Goal: Task Accomplishment & Management: Complete application form

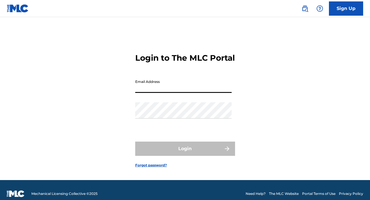
type input "[EMAIL_ADDRESS][DOMAIN_NAME]"
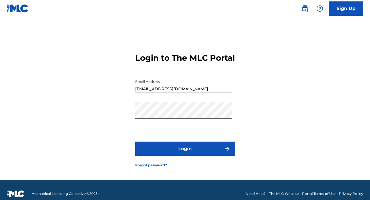
click at [161, 156] on button "Login" at bounding box center [185, 149] width 100 height 14
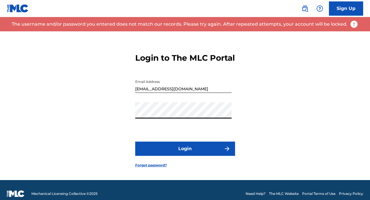
click at [108, 112] on div "Login to The MLC Portal Email Address [EMAIL_ADDRESS][DOMAIN_NAME] Password Log…" at bounding box center [185, 105] width 370 height 149
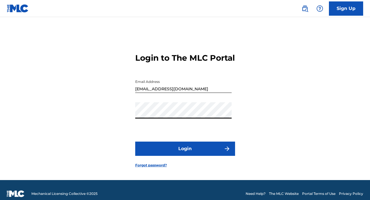
click at [155, 148] on form "Login to The MLC Portal Email Address [EMAIL_ADDRESS][DOMAIN_NAME] Password Log…" at bounding box center [185, 105] width 100 height 149
click at [155, 149] on button "Login" at bounding box center [185, 149] width 100 height 14
click at [181, 156] on button "Login" at bounding box center [185, 149] width 100 height 14
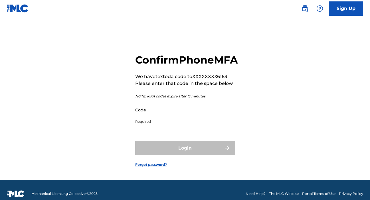
click at [161, 118] on input "Code" at bounding box center [183, 110] width 96 height 16
click at [112, 141] on div "Confirm Phone MFA We have texted a code to XXXXXXXX6163 Please enter that code …" at bounding box center [185, 105] width 370 height 149
click at [190, 116] on input "Code" at bounding box center [183, 110] width 96 height 16
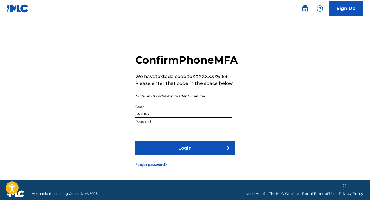
type input "543016"
click at [183, 155] on button "Login" at bounding box center [185, 148] width 100 height 14
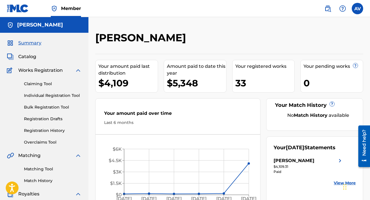
click at [40, 96] on link "Individual Registration Tool" at bounding box center [53, 96] width 58 height 6
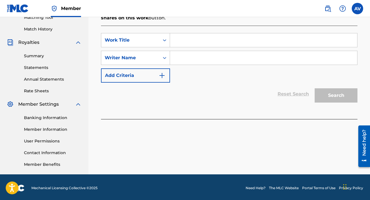
scroll to position [153, 0]
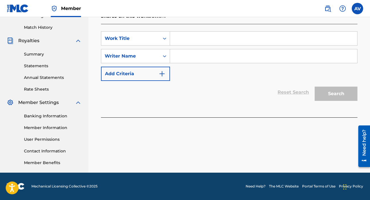
click at [161, 76] on img "Search Form" at bounding box center [162, 73] width 7 height 7
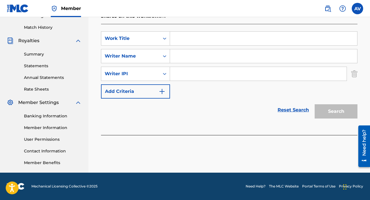
click at [203, 42] on input "Search Form" at bounding box center [263, 39] width 187 height 14
type input "sea legs"
click at [198, 49] on input "Search Form" at bounding box center [263, 56] width 187 height 14
type input "[PERSON_NAME]"
click at [312, 88] on div "SearchWithCriteria37b01107-509a-497c-b218-a6b8bcc5a09c Work Title sea legs Sear…" at bounding box center [229, 64] width 256 height 67
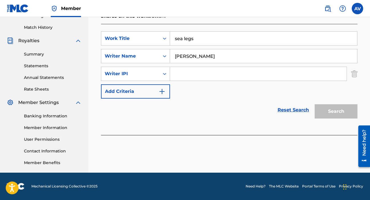
click at [253, 75] on input "Search Form" at bounding box center [258, 74] width 177 height 14
click at [210, 74] on input "Search Form" at bounding box center [258, 74] width 177 height 14
paste input "01304691664"
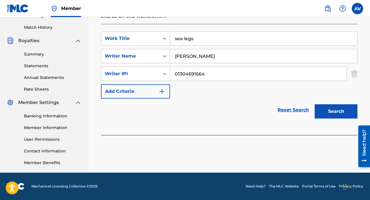
click at [183, 72] on input "01304691664" at bounding box center [258, 74] width 177 height 14
type input "01304691664"
click at [332, 117] on button "Search" at bounding box center [336, 111] width 43 height 14
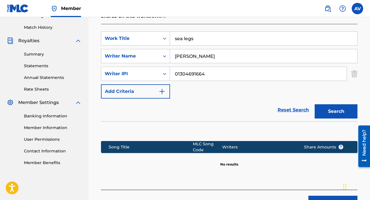
scroll to position [196, 0]
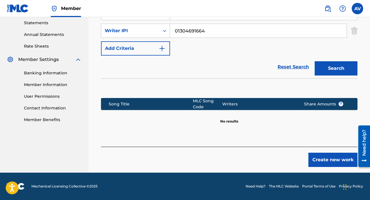
click at [321, 160] on button "Create new work" at bounding box center [332, 160] width 49 height 14
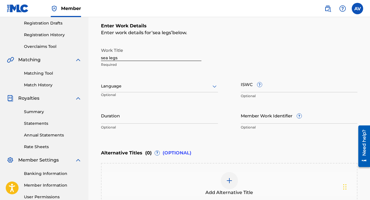
scroll to position [93, 0]
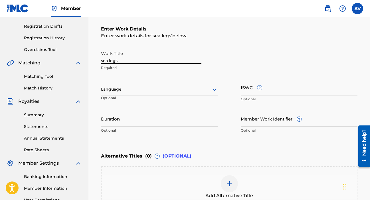
drag, startPoint x: 131, startPoint y: 60, endPoint x: 100, endPoint y: 47, distance: 33.9
click at [100, 47] on div "Register Work Search Enter Work Details Add Writers Add Publishers & Shares Add…" at bounding box center [229, 94] width 268 height 310
type input "Sea Legs"
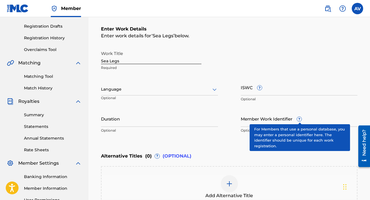
click at [298, 120] on span "?" at bounding box center [299, 119] width 5 height 5
click at [298, 120] on input "Member Work Identifier ?" at bounding box center [299, 119] width 117 height 16
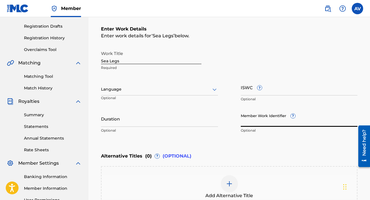
click at [117, 90] on div at bounding box center [159, 89] width 117 height 7
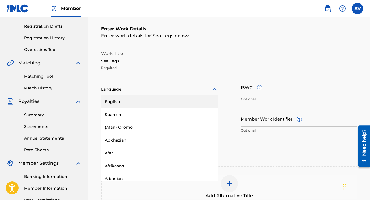
click at [118, 102] on div "English" at bounding box center [159, 102] width 116 height 13
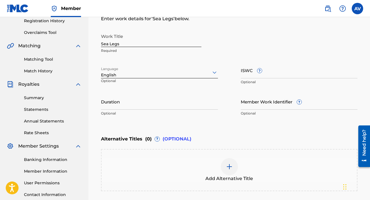
scroll to position [94, 0]
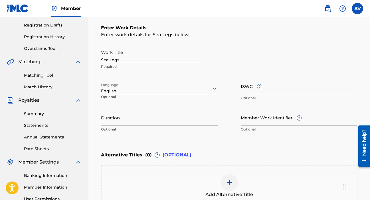
click at [258, 91] on input "ISWC ?" at bounding box center [299, 86] width 117 height 16
paste input "QZES52540351"
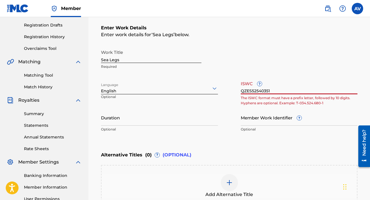
type input "QZES52540351"
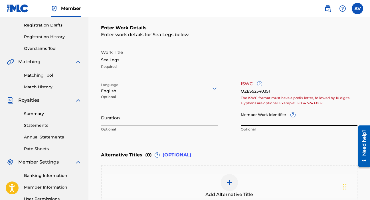
click at [283, 122] on input "Member Work Identifier ?" at bounding box center [299, 118] width 117 height 16
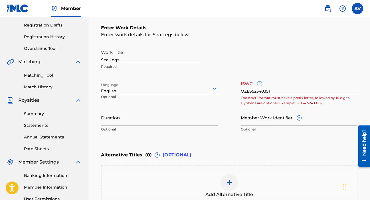
click at [307, 63] on div "Work Title Sea Legs Required" at bounding box center [229, 60] width 256 height 26
drag, startPoint x: 310, startPoint y: 90, endPoint x: 267, endPoint y: 63, distance: 50.6
click at [267, 63] on div "Work Title Sea Legs Required Language English Optional ISWC ? QZES52540351 The …" at bounding box center [229, 91] width 256 height 88
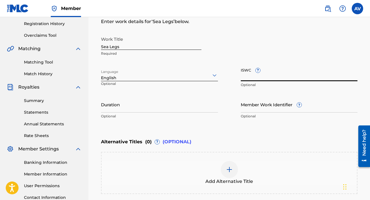
scroll to position [108, 0]
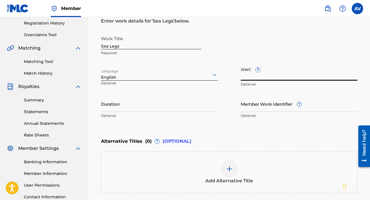
click at [120, 111] on input "Duration" at bounding box center [159, 104] width 117 height 16
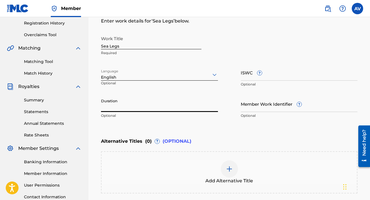
type input "3"
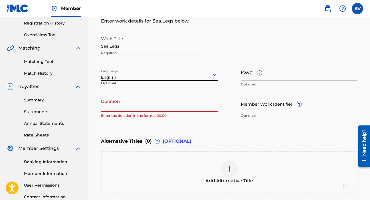
type input "2"
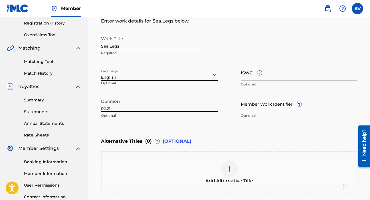
type input "02:21"
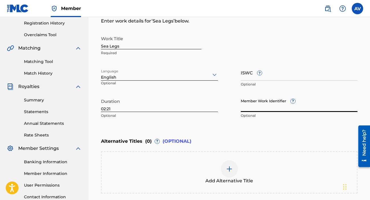
click at [275, 105] on input "Member Work Identifier ?" at bounding box center [299, 104] width 117 height 16
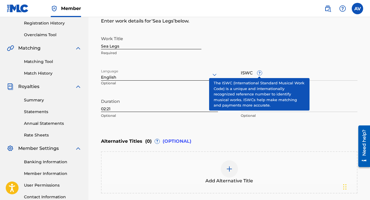
click at [260, 75] on span "?" at bounding box center [259, 73] width 5 height 5
click at [260, 75] on input "ISWC ?" at bounding box center [299, 72] width 117 height 16
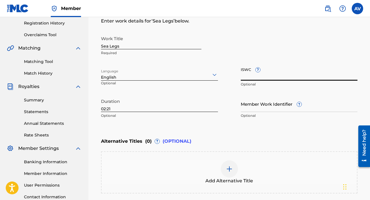
paste input "74674119"
type input "74674119"
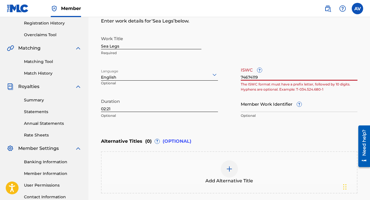
drag, startPoint x: 262, startPoint y: 77, endPoint x: 220, endPoint y: 76, distance: 41.4
click at [220, 76] on div "Work Title Sea Legs Required Language English Optional ISWC ? 74674119 The ISWC…" at bounding box center [229, 77] width 256 height 88
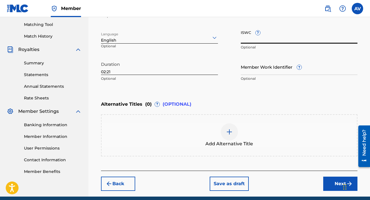
click at [330, 185] on button "Next" at bounding box center [340, 184] width 34 height 14
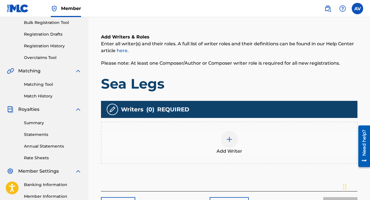
scroll to position [85, 0]
click at [225, 144] on div at bounding box center [229, 139] width 17 height 17
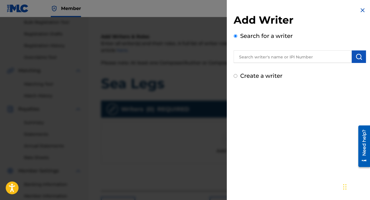
click at [271, 57] on input "text" at bounding box center [293, 56] width 118 height 13
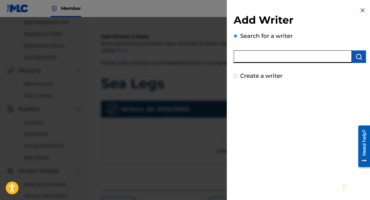
type input "[PERSON_NAME]"
click at [356, 64] on div "Add Writer Search for a writer [PERSON_NAME] Create a writer" at bounding box center [300, 47] width 132 height 66
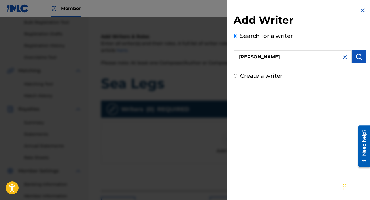
click at [356, 54] on img "submit" at bounding box center [358, 56] width 7 height 7
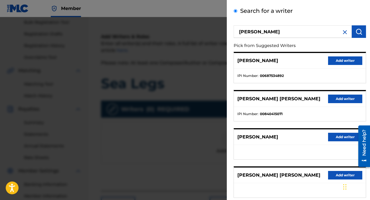
scroll to position [26, 0]
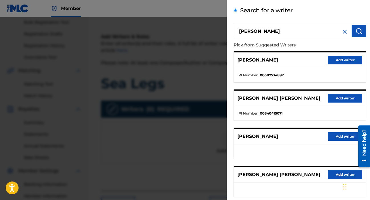
click at [339, 95] on button "Add writer" at bounding box center [345, 98] width 34 height 9
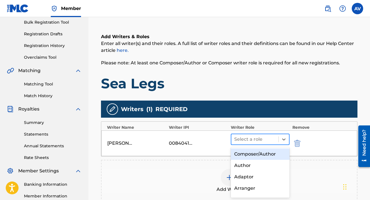
click at [261, 141] on div at bounding box center [254, 139] width 41 height 8
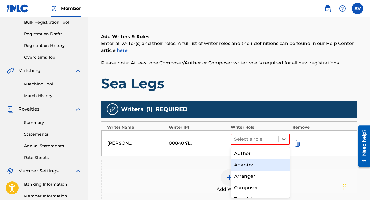
scroll to position [0, 0]
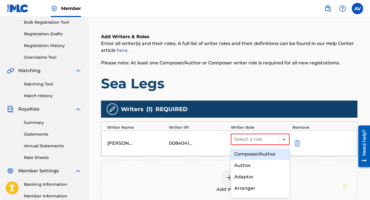
click at [259, 154] on div "Composer/Author" at bounding box center [260, 154] width 59 height 11
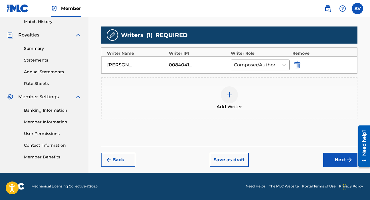
click at [329, 159] on button "Next" at bounding box center [340, 160] width 34 height 14
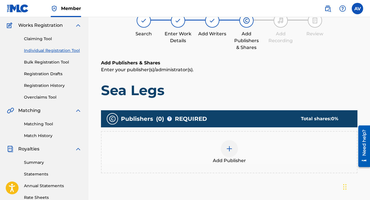
scroll to position [50, 0]
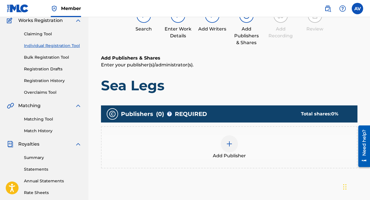
click at [229, 148] on div at bounding box center [229, 143] width 17 height 17
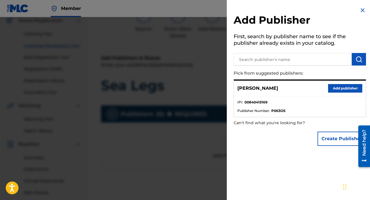
click at [347, 89] on button "Add publisher" at bounding box center [345, 88] width 34 height 9
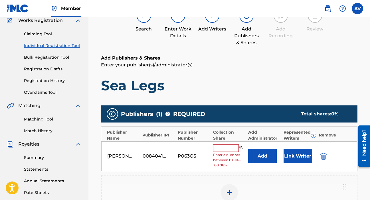
click at [221, 148] on input "text" at bounding box center [226, 148] width 26 height 7
click at [185, 149] on div "[PERSON_NAME] 00840415169 P063OS % Enter a number between 0.01% - 100.06% Add L…" at bounding box center [229, 156] width 256 height 30
click at [226, 151] on input "text" at bounding box center [226, 148] width 26 height 7
click at [187, 177] on div "Add Publisher" at bounding box center [229, 196] width 256 height 42
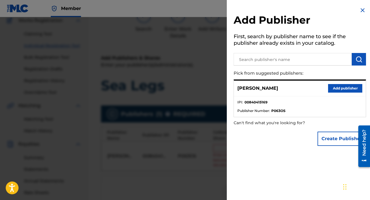
click at [360, 12] on img at bounding box center [362, 10] width 7 height 7
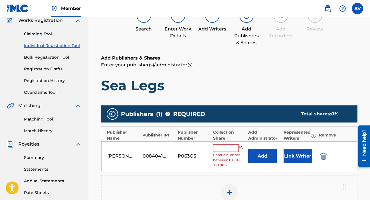
click at [225, 147] on input "text" at bounding box center [226, 148] width 26 height 7
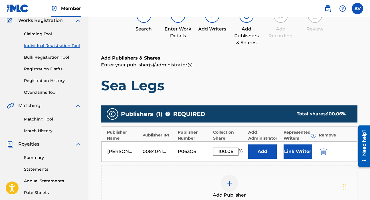
type input "100.06"
click at [175, 184] on div "Add Publisher" at bounding box center [229, 187] width 255 height 24
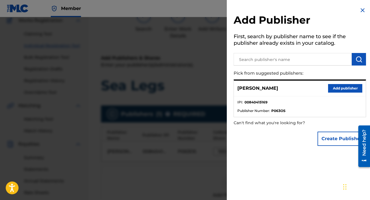
click at [359, 11] on img at bounding box center [362, 10] width 7 height 7
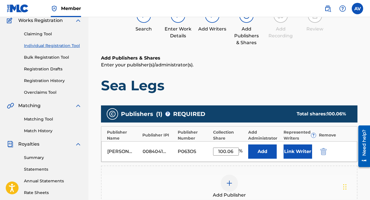
click at [287, 148] on button "Link Writer" at bounding box center [297, 152] width 29 height 14
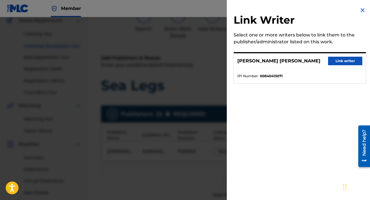
click at [346, 62] on button "Link writer" at bounding box center [345, 61] width 34 height 9
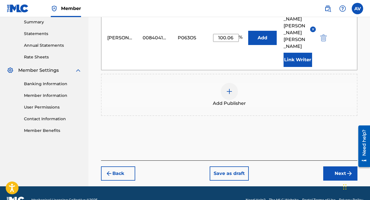
click at [331, 167] on button "Next" at bounding box center [340, 174] width 34 height 14
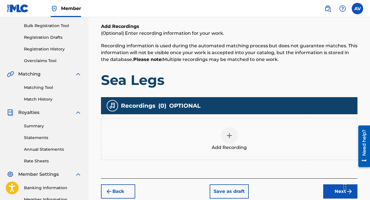
scroll to position [76, 0]
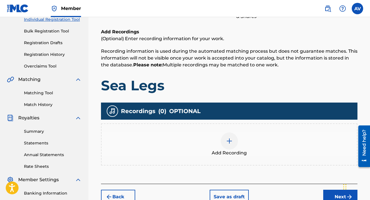
click at [234, 138] on div at bounding box center [229, 141] width 17 height 17
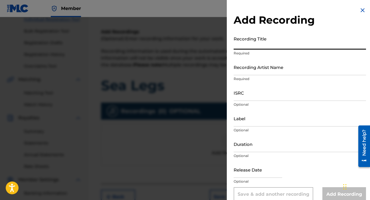
click at [260, 39] on input "Recording Title" at bounding box center [300, 41] width 132 height 16
click at [260, 99] on input "ISRC" at bounding box center [300, 93] width 132 height 16
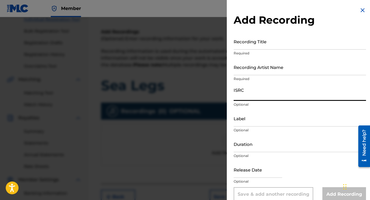
paste input "QZES52540351"
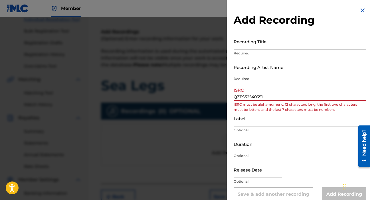
click at [240, 96] on input "QZES52540351" at bounding box center [300, 93] width 132 height 16
type input "QZ-ES52540351"
click at [280, 107] on p "ISRC must be alpha-numeric, 12 characters long, the first two characters must b…" at bounding box center [300, 107] width 132 height 10
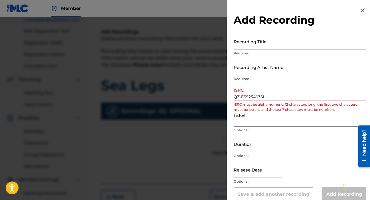
click at [269, 125] on input "Label" at bounding box center [300, 118] width 132 height 16
click at [264, 153] on div "Duration Optional" at bounding box center [300, 149] width 132 height 26
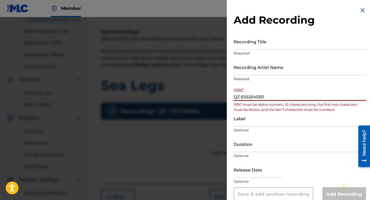
drag, startPoint x: 269, startPoint y: 98, endPoint x: 235, endPoint y: 91, distance: 34.5
click at [235, 91] on input "QZ-ES52540351" at bounding box center [300, 93] width 132 height 16
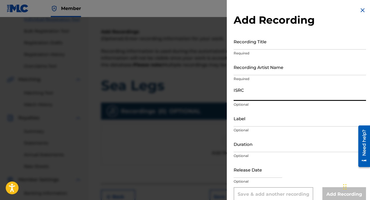
click at [256, 69] on input "Recording Artist Name" at bounding box center [300, 67] width 132 height 16
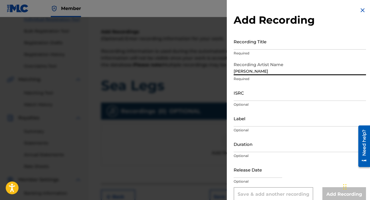
type input "[PERSON_NAME]"
click at [265, 48] on input "Recording Title" at bounding box center [300, 41] width 132 height 16
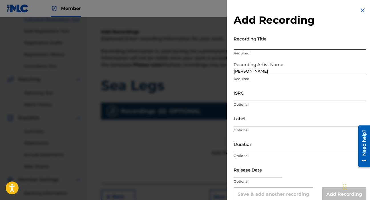
scroll to position [8, 0]
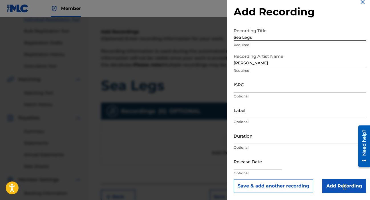
type input "Sea Legs"
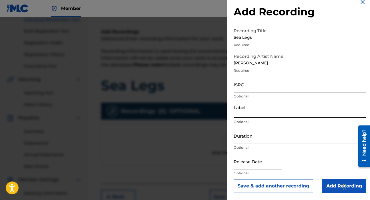
click at [249, 116] on input "Label" at bounding box center [300, 110] width 132 height 16
type input "Record Records"
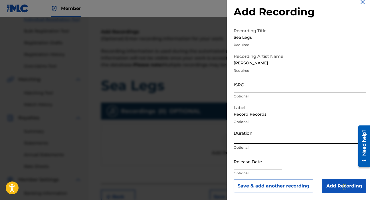
click at [238, 139] on input "Duration" at bounding box center [300, 136] width 132 height 16
type input "02:01"
click at [247, 167] on input "text" at bounding box center [258, 161] width 48 height 16
select select "7"
select select "2025"
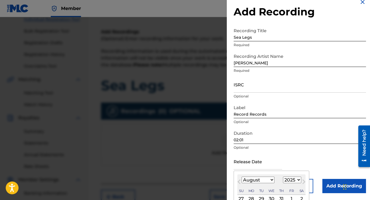
click at [259, 177] on select "January February March April May June July August September October November De…" at bounding box center [258, 180] width 33 height 7
select select "2"
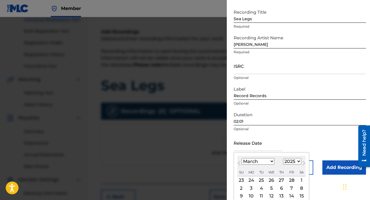
click at [270, 187] on div "5" at bounding box center [271, 188] width 7 height 7
type input "[DATE]"
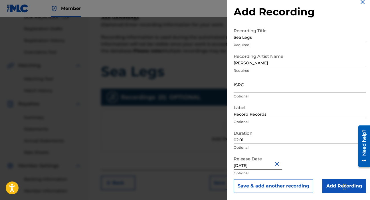
scroll to position [90, 0]
click at [327, 183] on input "Add Recording" at bounding box center [344, 186] width 44 height 14
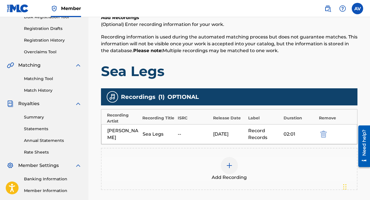
click at [227, 163] on img at bounding box center [229, 165] width 7 height 7
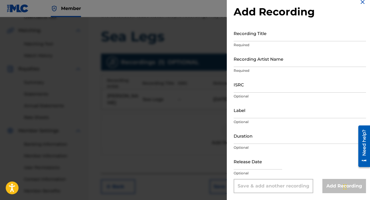
scroll to position [153, 0]
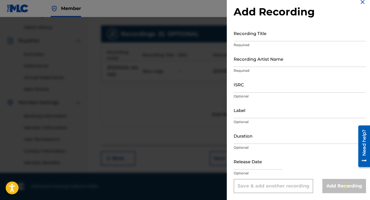
click at [360, 4] on img at bounding box center [362, 2] width 7 height 7
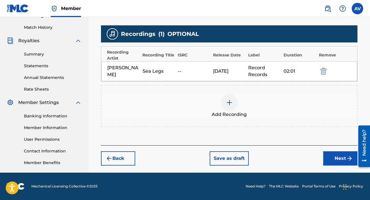
click at [161, 71] on div "Sea Legs" at bounding box center [159, 71] width 33 height 7
click at [338, 161] on button "Next" at bounding box center [340, 158] width 34 height 14
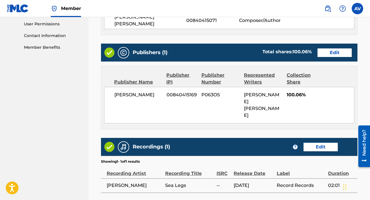
scroll to position [289, 0]
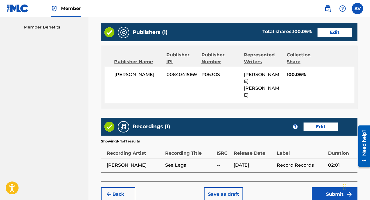
click at [317, 123] on button "Edit" at bounding box center [320, 127] width 34 height 9
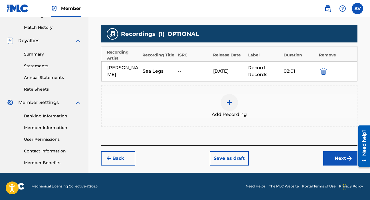
click at [181, 73] on div "--" at bounding box center [194, 71] width 33 height 7
click at [177, 72] on div "[PERSON_NAME] Sea Legs -- [DATE] Record Records 02:01" at bounding box center [229, 71] width 256 height 20
click at [335, 159] on button "Next" at bounding box center [340, 158] width 34 height 14
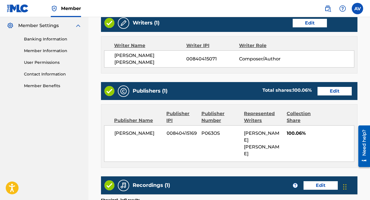
scroll to position [307, 0]
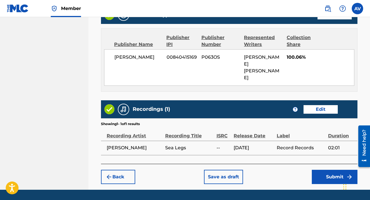
click at [326, 170] on button "Submit" at bounding box center [335, 177] width 46 height 14
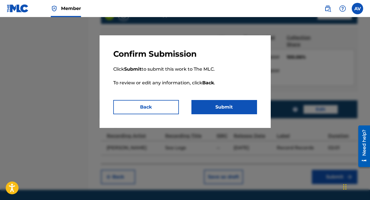
click at [239, 108] on button "Submit" at bounding box center [224, 107] width 66 height 14
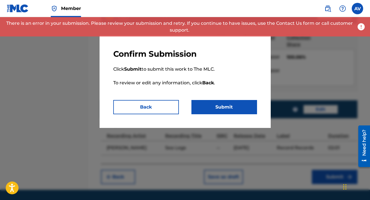
click at [159, 109] on button "Back" at bounding box center [146, 107] width 66 height 14
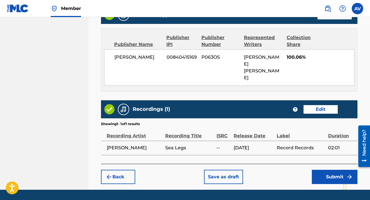
click at [319, 170] on button "Submit" at bounding box center [335, 177] width 46 height 14
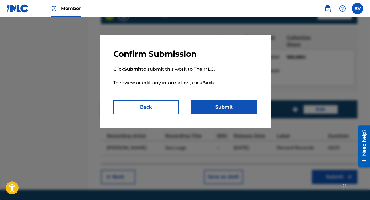
click at [229, 112] on button "Submit" at bounding box center [224, 107] width 66 height 14
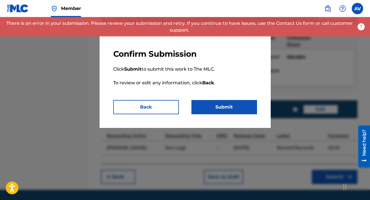
click at [360, 28] on img at bounding box center [361, 27] width 9 height 9
click at [155, 111] on button "Back" at bounding box center [146, 107] width 66 height 14
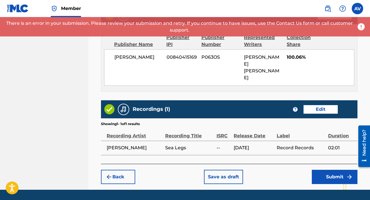
click at [120, 170] on button "Back" at bounding box center [118, 177] width 34 height 14
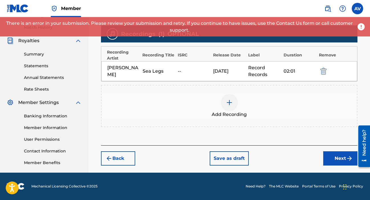
scroll to position [153, 0]
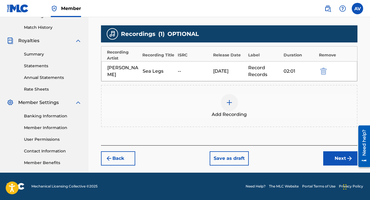
click at [324, 71] on img "submit" at bounding box center [323, 71] width 6 height 7
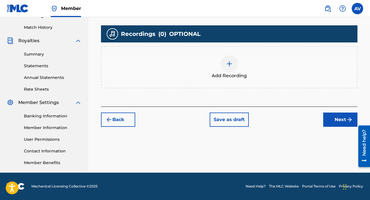
click at [226, 65] on img at bounding box center [229, 63] width 7 height 7
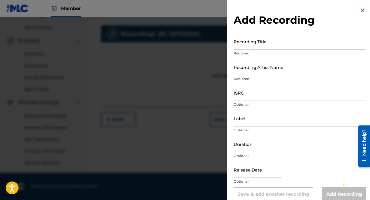
click at [255, 43] on input "Recording Title" at bounding box center [300, 41] width 132 height 16
type input "Sea Legs"
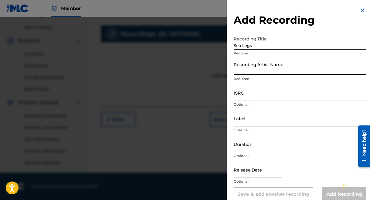
click at [270, 69] on input "Recording Artist Name" at bounding box center [300, 67] width 132 height 16
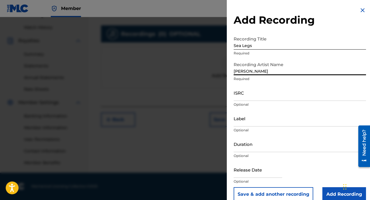
type input "[PERSON_NAME]"
click at [249, 107] on p "Optional" at bounding box center [300, 104] width 132 height 5
click at [247, 98] on input "ISRC" at bounding box center [300, 93] width 132 height 16
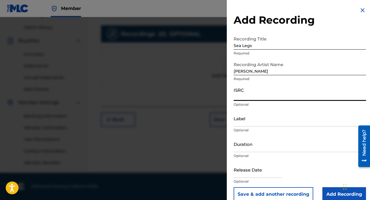
paste input "QZES52540351"
type input "QZES52540351"
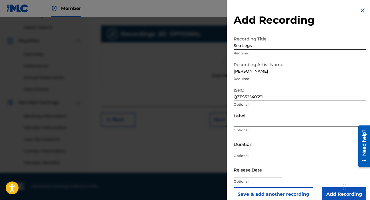
click at [251, 120] on input "Label" at bounding box center [300, 118] width 132 height 16
type input "Record Records"
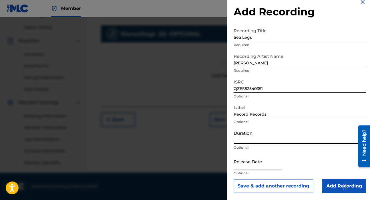
click at [263, 141] on input "Duration" at bounding box center [300, 136] width 132 height 16
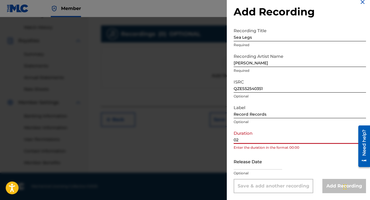
type input "02:01"
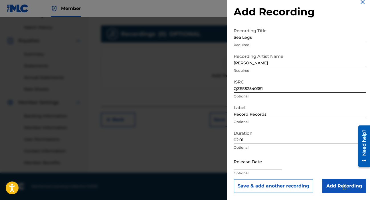
click at [257, 167] on input "text" at bounding box center [258, 161] width 48 height 16
select select "7"
select select "2025"
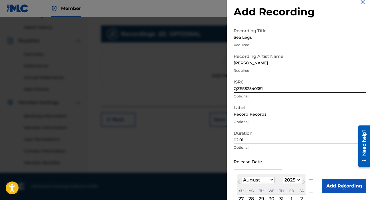
type input "[DATE]"
select select "2"
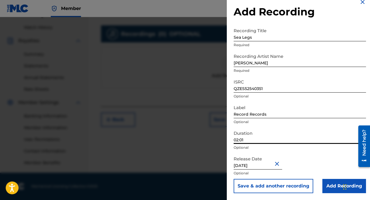
click at [329, 142] on form "Recording Title Sea Legs Required Recording Artist Name [PERSON_NAME] Required …" at bounding box center [300, 109] width 132 height 168
click at [331, 187] on input "Add Recording" at bounding box center [344, 186] width 44 height 14
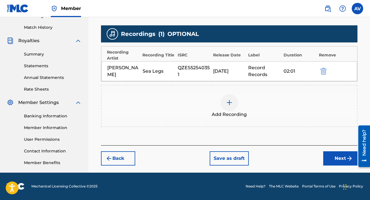
click at [336, 156] on button "Next" at bounding box center [340, 158] width 34 height 14
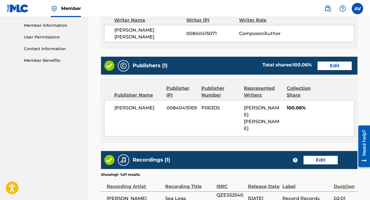
scroll to position [307, 0]
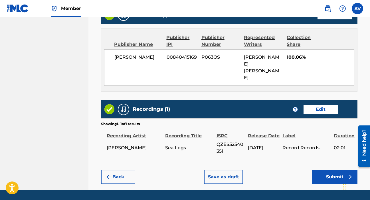
click at [321, 170] on button "Submit" at bounding box center [335, 177] width 46 height 14
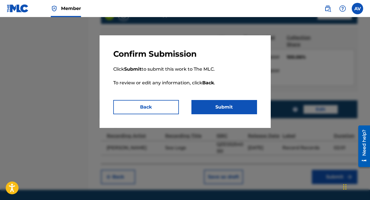
click at [240, 110] on button "Submit" at bounding box center [224, 107] width 66 height 14
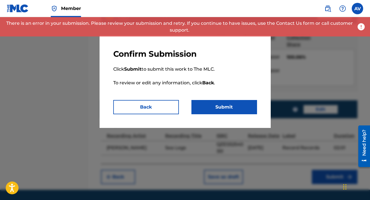
click at [169, 107] on button "Back" at bounding box center [146, 107] width 66 height 14
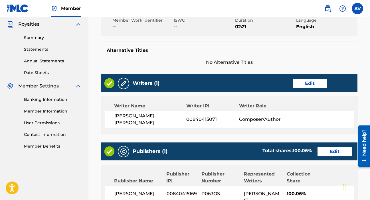
scroll to position [83, 0]
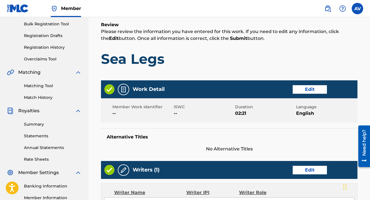
click at [313, 88] on button "Edit" at bounding box center [310, 89] width 34 height 9
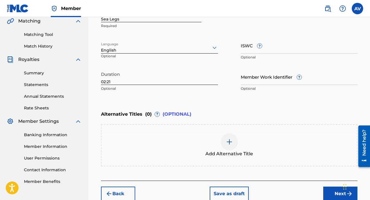
scroll to position [168, 0]
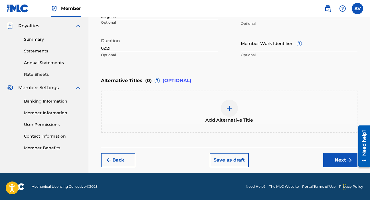
click at [336, 160] on button "Next" at bounding box center [340, 160] width 34 height 14
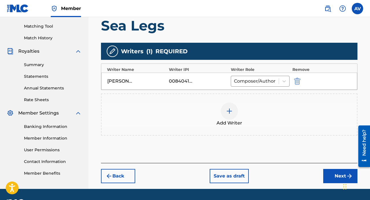
scroll to position [159, 0]
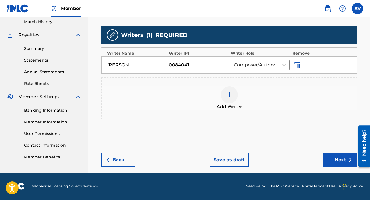
click at [335, 158] on button "Next" at bounding box center [340, 160] width 34 height 14
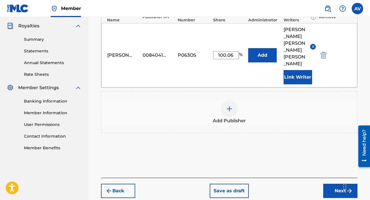
scroll to position [186, 0]
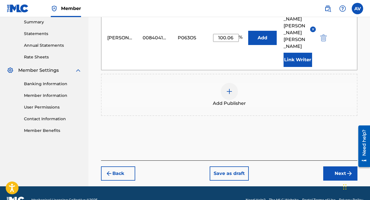
click at [335, 167] on button "Next" at bounding box center [340, 174] width 34 height 14
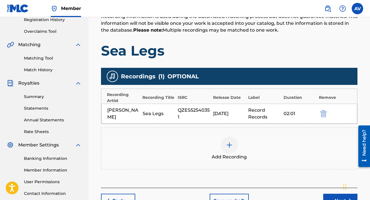
scroll to position [153, 0]
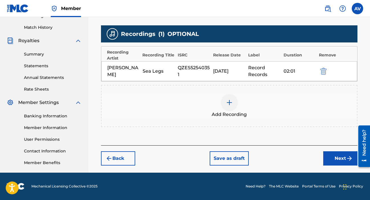
click at [329, 161] on button "Next" at bounding box center [340, 158] width 34 height 14
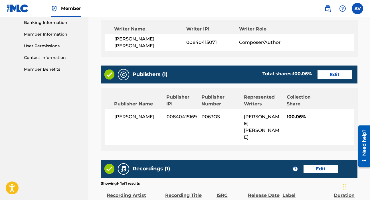
scroll to position [307, 0]
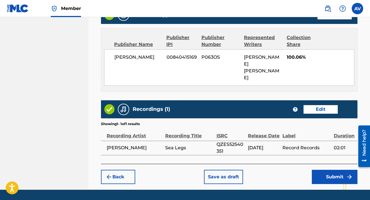
click at [334, 170] on button "Submit" at bounding box center [335, 177] width 46 height 14
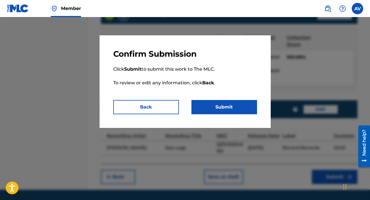
click at [227, 103] on button "Submit" at bounding box center [224, 107] width 66 height 14
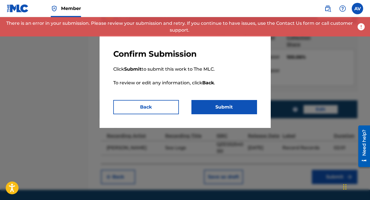
click at [149, 111] on button "Back" at bounding box center [146, 107] width 66 height 14
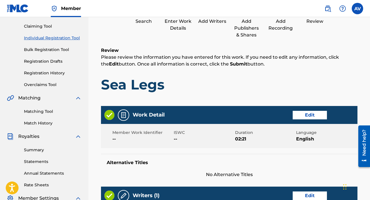
scroll to position [63, 0]
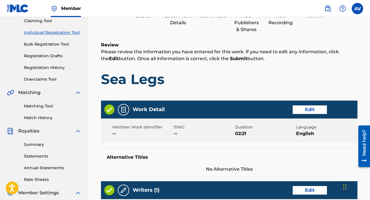
click at [308, 110] on button "Edit" at bounding box center [310, 110] width 34 height 9
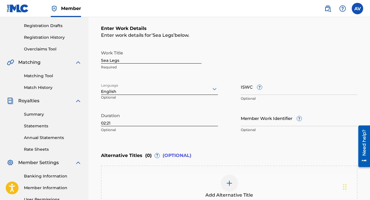
scroll to position [82, 0]
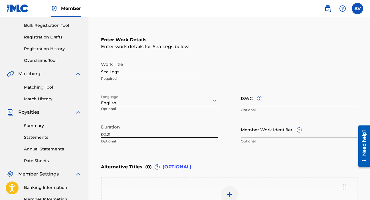
click at [256, 103] on input "ISWC ?" at bounding box center [299, 98] width 117 height 16
paste input "74674119"
type input "74674119"
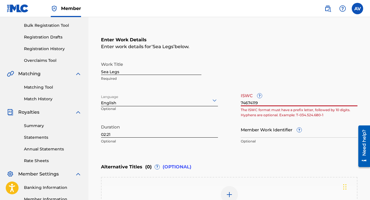
drag, startPoint x: 259, startPoint y: 103, endPoint x: 222, endPoint y: 87, distance: 40.8
click at [223, 89] on div "Work Title Sea Legs Required Language English Optional ISWC ? 74674119 The ISWC…" at bounding box center [229, 103] width 256 height 88
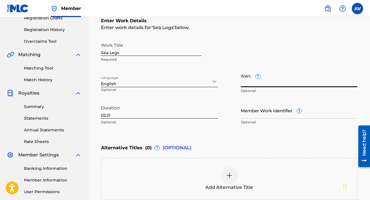
scroll to position [168, 0]
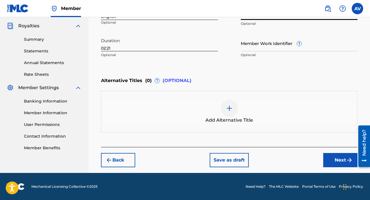
click at [333, 158] on button "Next" at bounding box center [340, 160] width 34 height 14
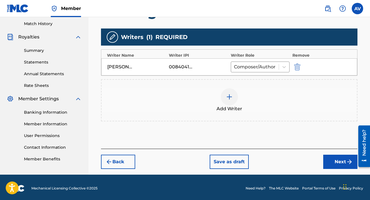
click at [326, 157] on button "Next" at bounding box center [340, 162] width 34 height 14
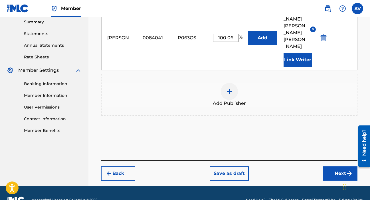
click at [336, 167] on button "Next" at bounding box center [340, 174] width 34 height 14
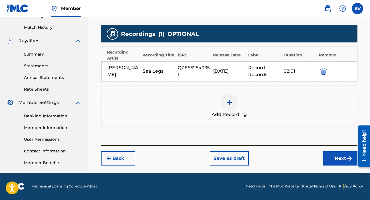
click at [329, 159] on button "Next" at bounding box center [340, 158] width 34 height 14
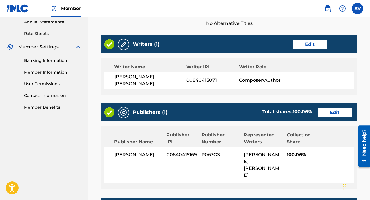
scroll to position [307, 0]
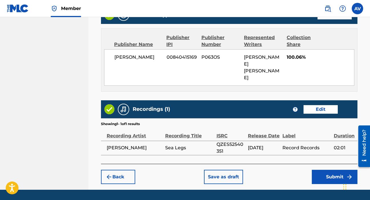
click at [332, 170] on button "Submit" at bounding box center [335, 177] width 46 height 14
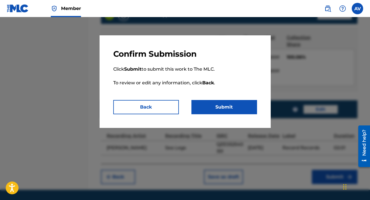
click at [219, 109] on button "Submit" at bounding box center [224, 107] width 66 height 14
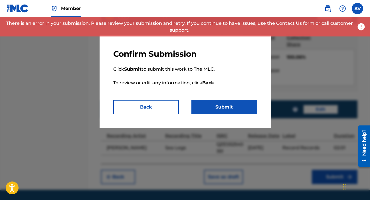
click at [363, 24] on img at bounding box center [361, 27] width 9 height 9
click at [363, 25] on img at bounding box center [361, 27] width 9 height 9
click at [218, 109] on button "Submit" at bounding box center [224, 107] width 66 height 14
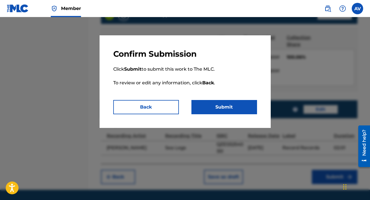
click at [218, 109] on button "Submit" at bounding box center [224, 107] width 66 height 14
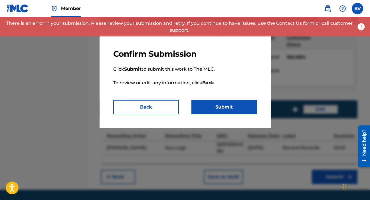
click at [220, 108] on button "Submit" at bounding box center [224, 107] width 66 height 14
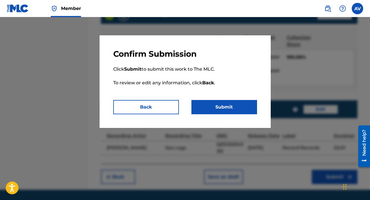
click at [229, 109] on button "Submit" at bounding box center [224, 107] width 66 height 14
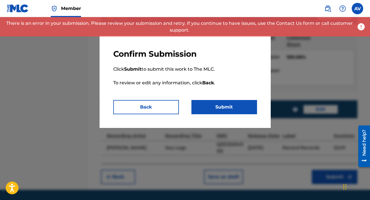
click at [161, 119] on div "Confirm Submission Click Submit to submit this work to The MLC. To review or ed…" at bounding box center [185, 81] width 171 height 93
click at [157, 112] on button "Back" at bounding box center [146, 107] width 66 height 14
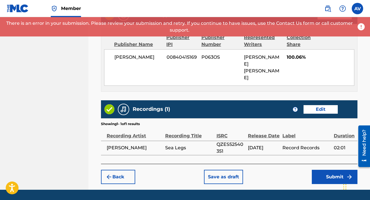
click at [223, 170] on button "Save as draft" at bounding box center [223, 177] width 39 height 14
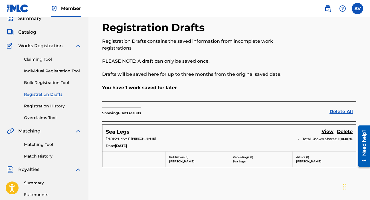
scroll to position [29, 0]
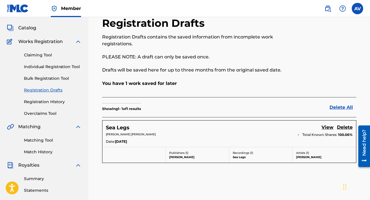
click at [331, 126] on link "View" at bounding box center [327, 128] width 12 height 8
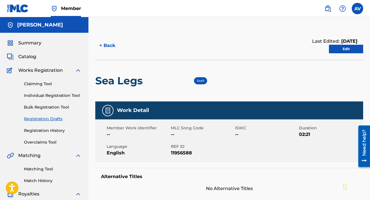
click at [345, 49] on link "Edit" at bounding box center [346, 49] width 34 height 9
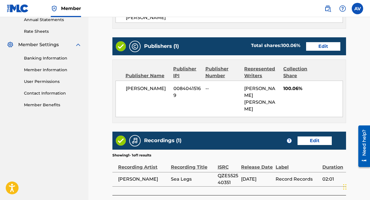
scroll to position [206, 0]
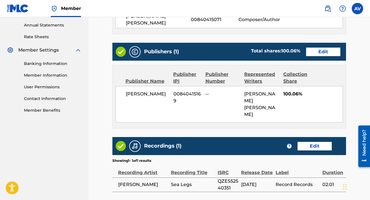
click at [316, 48] on link "Edit" at bounding box center [323, 52] width 34 height 9
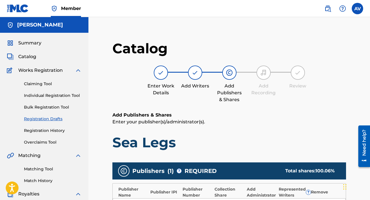
scroll to position [109, 0]
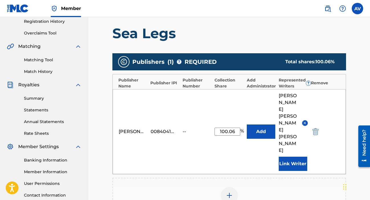
click at [236, 128] on input "100.06" at bounding box center [227, 132] width 26 height 8
type input "100.00"
click at [296, 187] on div "Add Publisher" at bounding box center [229, 199] width 232 height 24
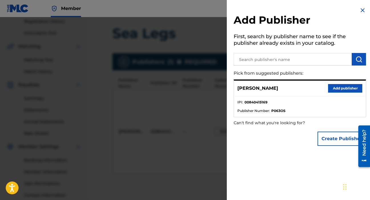
click at [345, 88] on button "Add publisher" at bounding box center [345, 88] width 34 height 9
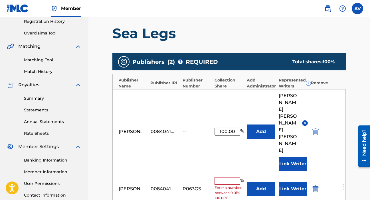
click at [315, 128] on img "submit" at bounding box center [315, 131] width 6 height 7
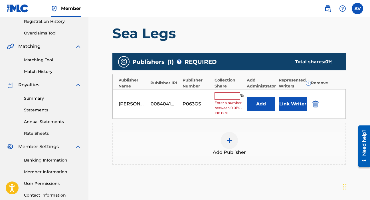
click at [225, 98] on input "text" at bounding box center [227, 95] width 26 height 7
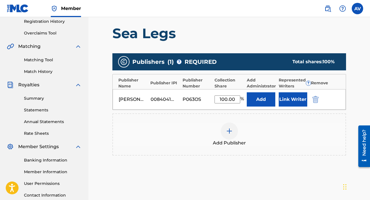
type input "100.00"
click at [270, 126] on div "Add Publisher" at bounding box center [229, 135] width 232 height 24
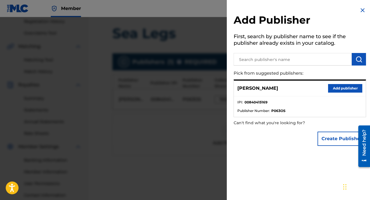
click at [359, 10] on img at bounding box center [362, 10] width 7 height 7
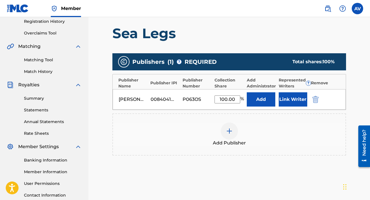
click at [289, 98] on button "Link Writer" at bounding box center [293, 99] width 29 height 14
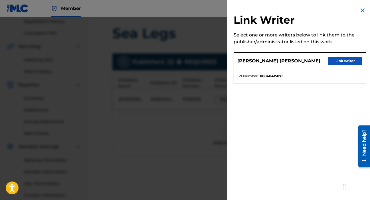
click at [347, 60] on button "Link writer" at bounding box center [345, 61] width 34 height 9
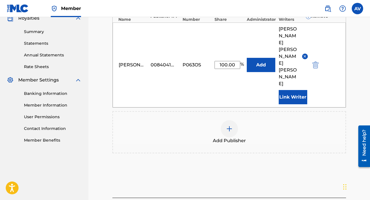
scroll to position [195, 0]
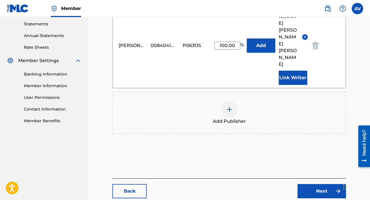
click at [313, 184] on link "Next" at bounding box center [321, 191] width 48 height 14
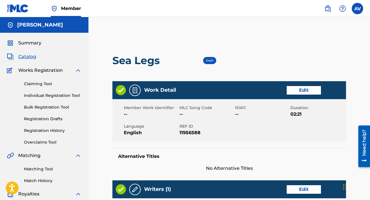
scroll to position [245, 0]
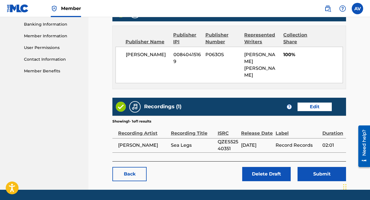
click at [319, 167] on button "Submit" at bounding box center [321, 174] width 48 height 14
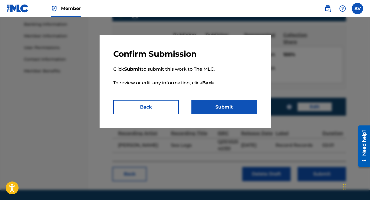
click at [215, 107] on button "Submit" at bounding box center [224, 107] width 66 height 14
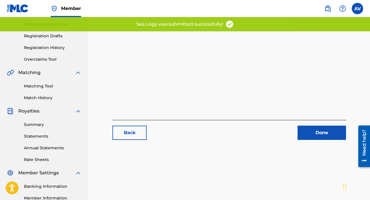
scroll to position [78, 0]
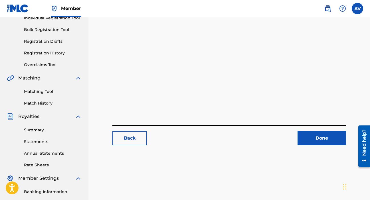
click at [313, 142] on link "Done" at bounding box center [321, 138] width 48 height 14
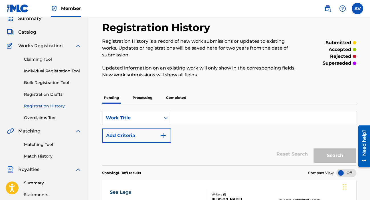
scroll to position [25, 0]
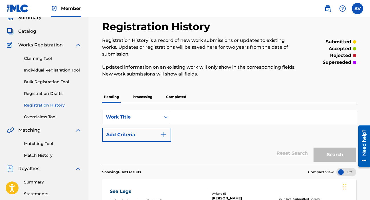
click at [212, 117] on input "Search Form" at bounding box center [263, 117] width 185 height 14
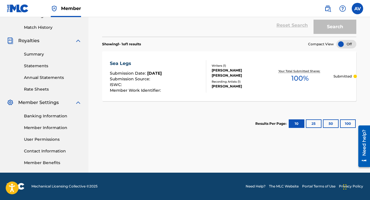
click at [262, 151] on div "Registration History Registration History is a record of new work submissions o…" at bounding box center [228, 25] width 281 height 295
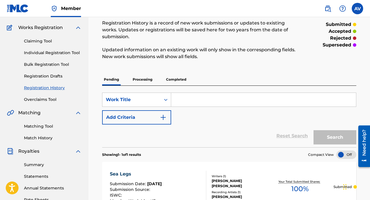
scroll to position [0, 0]
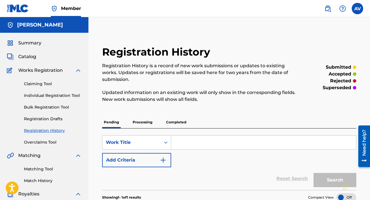
click at [210, 146] on input "Search Form" at bounding box center [263, 143] width 185 height 14
click at [193, 146] on input "Search Form" at bounding box center [263, 143] width 185 height 14
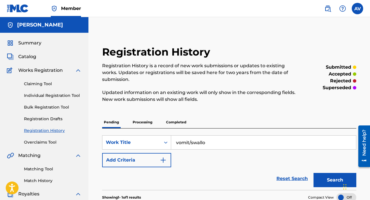
type input "vomit/swallow"
drag, startPoint x: 218, startPoint y: 145, endPoint x: 163, endPoint y: 107, distance: 66.8
click at [176, 122] on div "Pending Processing Completed SearchWithCriteria129fce01-c765-4eab-8573-d975e1ec…" at bounding box center [229, 203] width 254 height 174
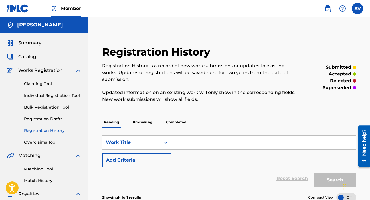
click at [43, 84] on link "Claiming Tool" at bounding box center [53, 84] width 58 height 6
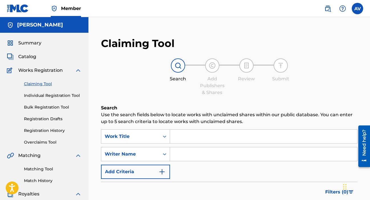
click at [57, 95] on link "Individual Registration Tool" at bounding box center [53, 96] width 58 height 6
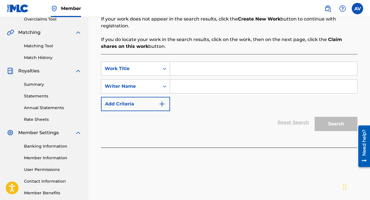
scroll to position [117, 0]
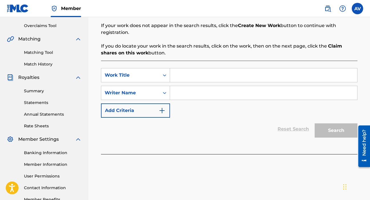
click at [196, 75] on input "Search Form" at bounding box center [263, 75] width 187 height 14
type input "vomit/swallow"
click at [210, 92] on input "Search Form" at bounding box center [263, 93] width 187 height 14
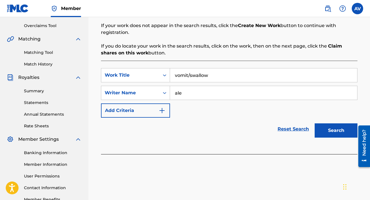
type input "[PERSON_NAME]"
click at [341, 131] on button "Search" at bounding box center [336, 130] width 43 height 14
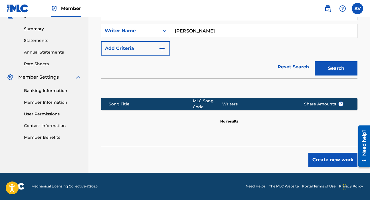
click at [325, 159] on button "Create new work" at bounding box center [332, 160] width 49 height 14
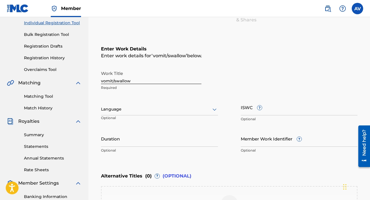
scroll to position [72, 0]
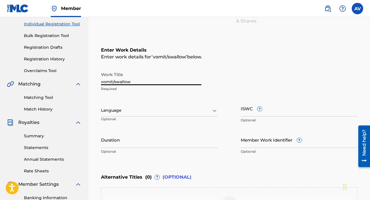
click at [102, 83] on input "vomit/swallow" at bounding box center [151, 77] width 100 height 16
click at [116, 82] on input "Vomit/swallow" at bounding box center [151, 77] width 100 height 16
type input "Vomit/Swallow"
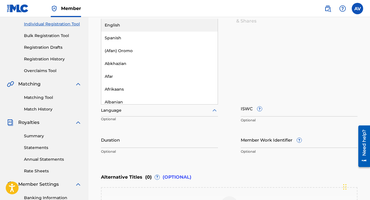
click at [138, 112] on div at bounding box center [159, 110] width 117 height 7
click at [131, 21] on div "English" at bounding box center [159, 25] width 116 height 13
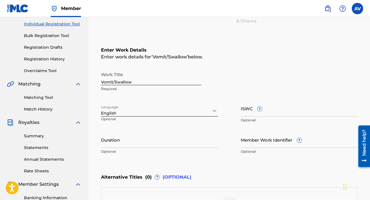
click at [151, 149] on div "Duration Optional" at bounding box center [159, 145] width 117 height 26
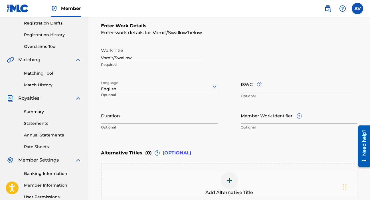
scroll to position [97, 0]
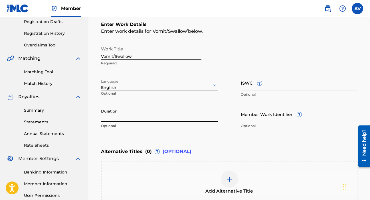
click at [159, 116] on input "Duration" at bounding box center [159, 114] width 117 height 16
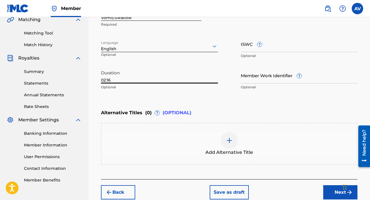
scroll to position [137, 0]
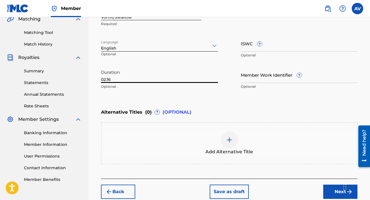
type input "02:16"
click at [328, 188] on button "Next" at bounding box center [340, 192] width 34 height 14
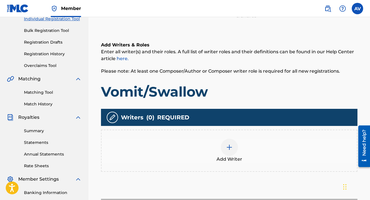
scroll to position [80, 0]
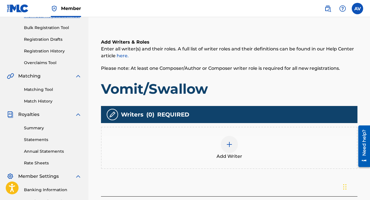
click at [229, 145] on img at bounding box center [229, 144] width 7 height 7
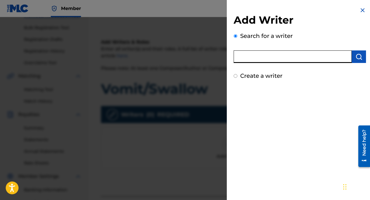
click at [270, 62] on input "text" at bounding box center [293, 56] width 118 height 13
click at [270, 58] on input "[PERSON_NAME]" at bounding box center [293, 56] width 118 height 13
type input "[PERSON_NAME]"
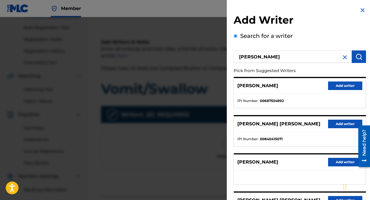
click at [336, 124] on button "Add writer" at bounding box center [345, 124] width 34 height 9
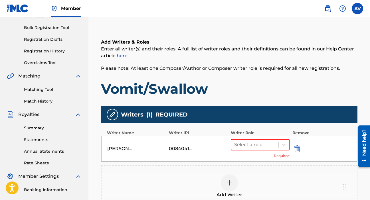
click at [176, 149] on div "00840415071" at bounding box center [182, 148] width 26 height 7
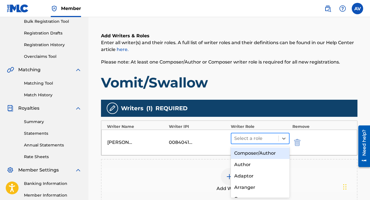
click at [259, 136] on div at bounding box center [254, 139] width 41 height 8
click at [253, 155] on div "Composer/Author" at bounding box center [260, 153] width 59 height 11
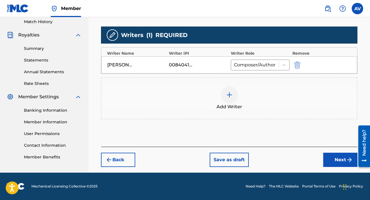
click at [339, 158] on button "Next" at bounding box center [340, 160] width 34 height 14
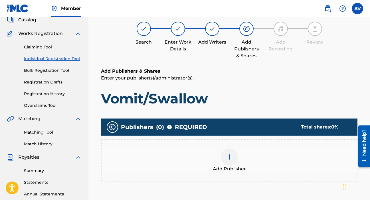
scroll to position [50, 0]
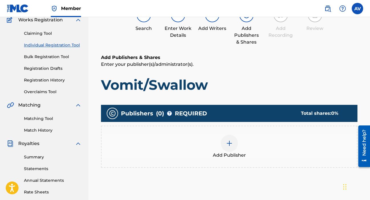
click at [228, 144] on img at bounding box center [229, 143] width 7 height 7
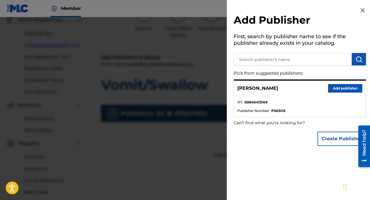
click at [338, 86] on button "Add publisher" at bounding box center [345, 88] width 34 height 9
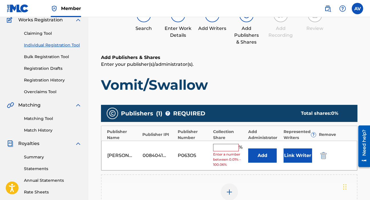
click at [224, 145] on input "text" at bounding box center [226, 147] width 26 height 7
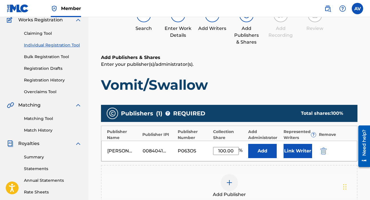
type input "100.00"
click at [191, 176] on div "Add Publisher" at bounding box center [229, 186] width 255 height 24
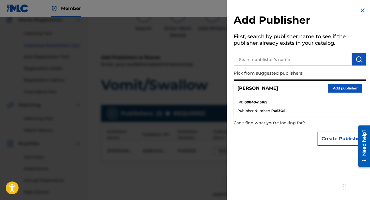
click at [359, 16] on h2 "Add Publisher" at bounding box center [300, 21] width 132 height 15
click at [359, 9] on img at bounding box center [362, 10] width 7 height 7
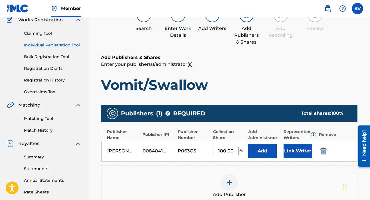
click at [301, 150] on button "Link Writer" at bounding box center [297, 151] width 29 height 14
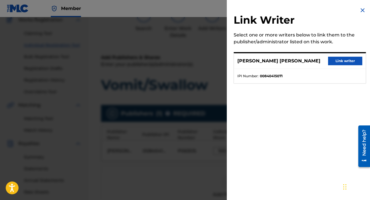
click at [340, 63] on button "Link writer" at bounding box center [345, 61] width 34 height 9
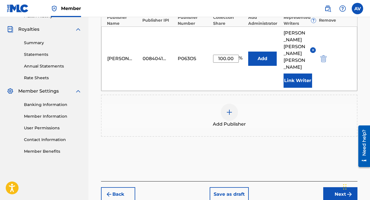
click at [334, 187] on button "Next" at bounding box center [340, 194] width 34 height 14
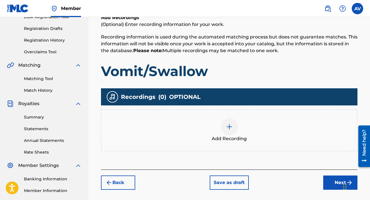
scroll to position [91, 0]
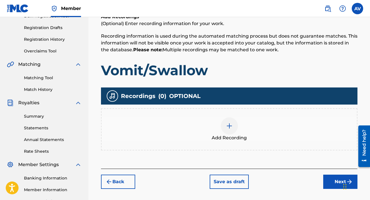
click at [230, 129] on img at bounding box center [229, 126] width 7 height 7
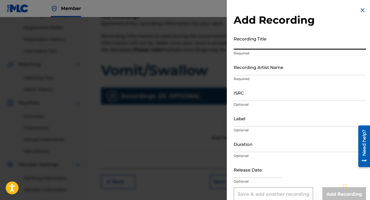
click at [269, 46] on input "Recording Title" at bounding box center [300, 41] width 132 height 16
type input "V"
type input "Vomit/Swallow"
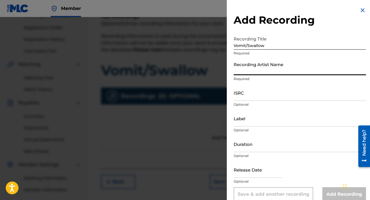
click at [275, 65] on input "Recording Artist Name" at bounding box center [300, 67] width 132 height 16
type input "[PERSON_NAME]"
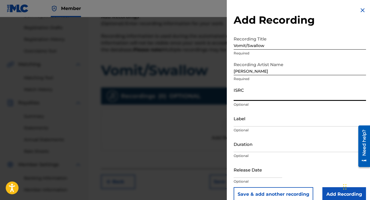
click at [262, 97] on input "ISRC" at bounding box center [300, 93] width 132 height 16
click at [262, 95] on input "ISRC" at bounding box center [300, 93] width 132 height 16
paste input "QZHNA2524120"
type input "QZHNA2524120"
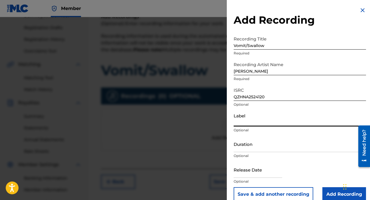
click at [264, 124] on input "Label" at bounding box center [300, 118] width 132 height 16
type input "Record Records"
click at [258, 148] on input "Duration" at bounding box center [300, 144] width 132 height 16
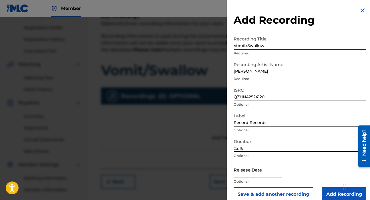
type input "02:16"
click at [260, 171] on input "text" at bounding box center [258, 170] width 48 height 16
select select "7"
select select "2025"
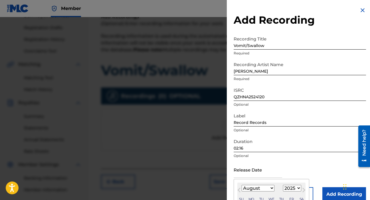
scroll to position [28, 0]
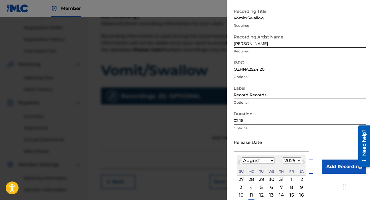
click at [270, 159] on select "January February March April May June July August September October November De…" at bounding box center [258, 160] width 33 height 7
select select "3"
click at [272, 180] on div "2" at bounding box center [271, 179] width 7 height 7
type input "[DATE]"
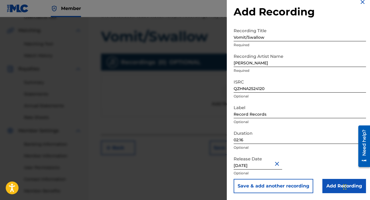
scroll to position [137, 0]
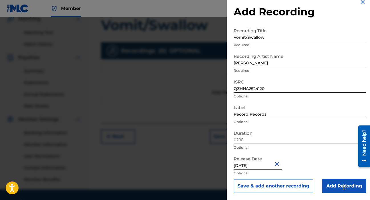
click at [341, 184] on input "Add Recording" at bounding box center [344, 186] width 44 height 14
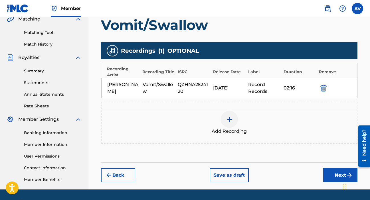
click at [338, 176] on button "Next" at bounding box center [340, 175] width 34 height 14
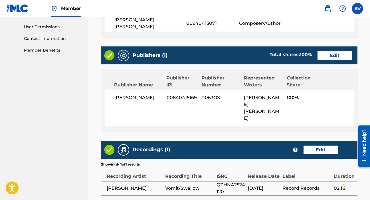
scroll to position [292, 0]
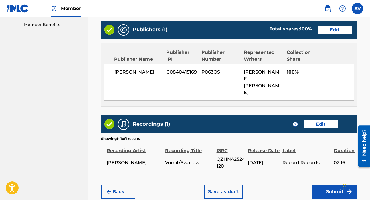
click at [329, 185] on button "Submit" at bounding box center [335, 192] width 46 height 14
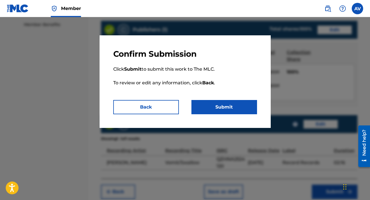
click at [223, 110] on button "Submit" at bounding box center [224, 107] width 66 height 14
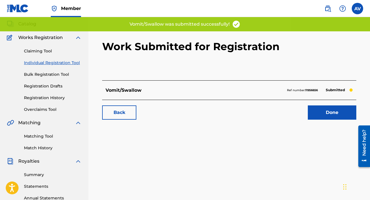
scroll to position [35, 0]
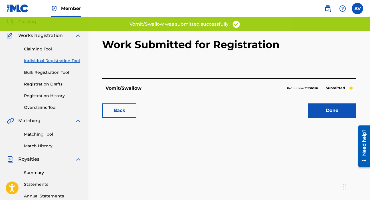
click at [317, 117] on link "Done" at bounding box center [332, 111] width 48 height 14
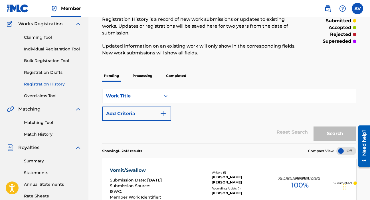
scroll to position [19, 0]
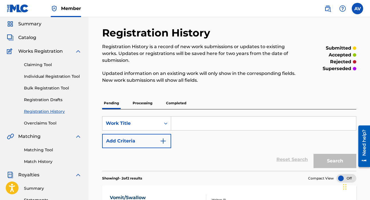
click at [201, 124] on input "Search Form" at bounding box center [263, 124] width 185 height 14
click at [185, 152] on div "Reset Search Search" at bounding box center [229, 159] width 254 height 23
click at [43, 66] on link "Claiming Tool" at bounding box center [53, 65] width 58 height 6
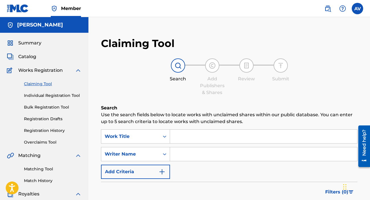
click at [48, 95] on link "Individual Registration Tool" at bounding box center [53, 96] width 58 height 6
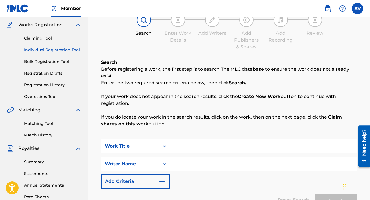
scroll to position [46, 0]
click at [192, 148] on input "Search Form" at bounding box center [263, 146] width 187 height 14
type input "the memory is fading away"
click at [189, 163] on input "Search Form" at bounding box center [263, 164] width 187 height 14
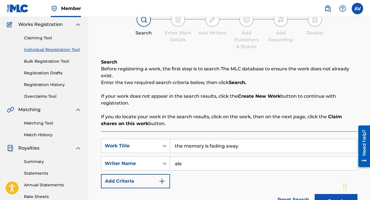
type input "[PERSON_NAME]"
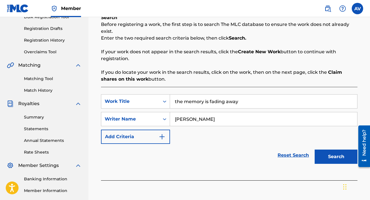
click at [333, 151] on button "Search" at bounding box center [336, 157] width 43 height 14
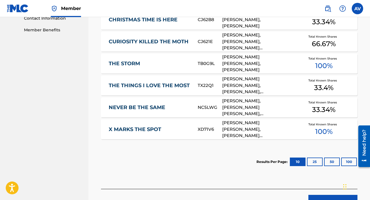
scroll to position [329, 0]
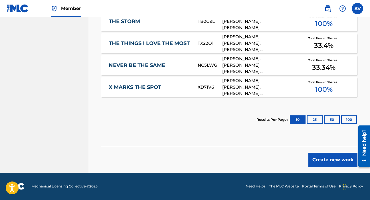
click at [330, 165] on button "Create new work" at bounding box center [332, 160] width 49 height 14
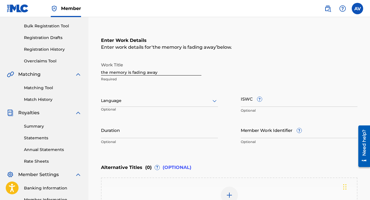
scroll to position [73, 0]
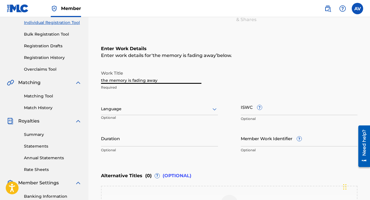
click at [103, 81] on input "the memory is fading away" at bounding box center [151, 76] width 100 height 16
type input "The memory is fading away"
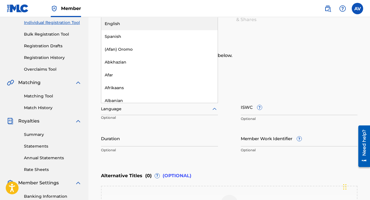
click at [129, 108] on div at bounding box center [159, 109] width 117 height 7
type input "e"
click at [129, 26] on div "English" at bounding box center [159, 23] width 116 height 13
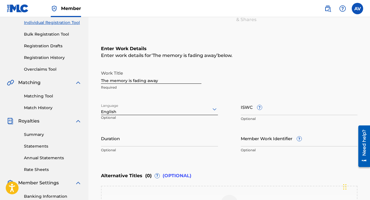
click at [143, 144] on input "Duration" at bounding box center [159, 138] width 117 height 16
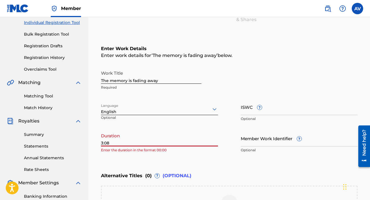
click at [101, 143] on input "3:08" at bounding box center [159, 138] width 117 height 16
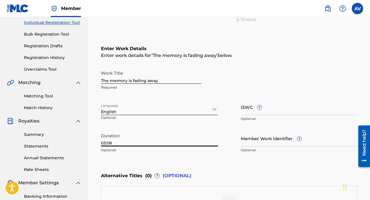
type input "03:08"
click at [193, 164] on div "Enter Work Details Enter work details for ‘ The memory is fading away ’ below. …" at bounding box center [229, 101] width 256 height 138
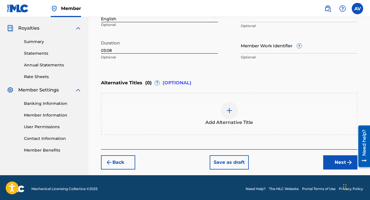
scroll to position [168, 0]
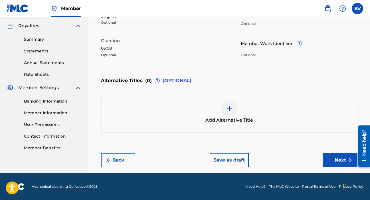
click at [340, 160] on button "Next" at bounding box center [340, 160] width 34 height 14
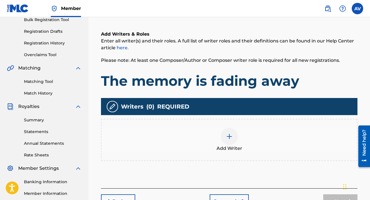
scroll to position [88, 0]
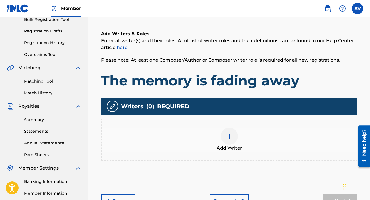
click at [230, 137] on img at bounding box center [229, 136] width 7 height 7
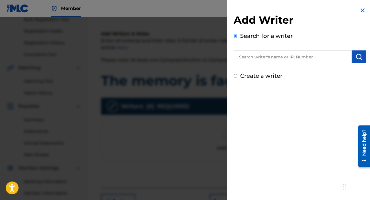
click at [283, 57] on input "text" at bounding box center [293, 56] width 118 height 13
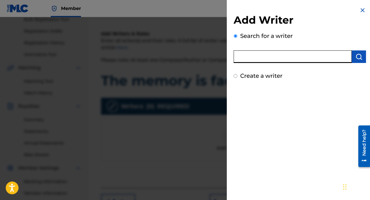
type input "[PERSON_NAME]"
click at [358, 55] on img "submit" at bounding box center [358, 56] width 7 height 7
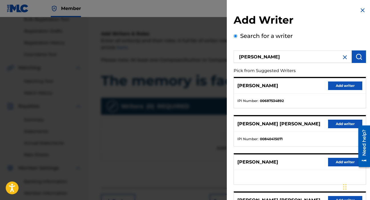
click at [344, 125] on button "Add writer" at bounding box center [345, 124] width 34 height 9
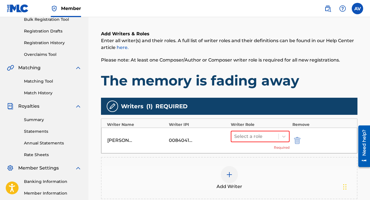
click at [243, 128] on div "[PERSON_NAME] [PERSON_NAME] 00840415071 Select a role Required" at bounding box center [229, 141] width 256 height 26
click at [247, 137] on div at bounding box center [254, 137] width 41 height 8
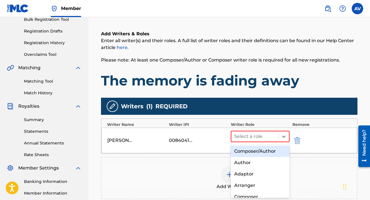
click at [254, 153] on div "Composer/Author" at bounding box center [260, 151] width 59 height 11
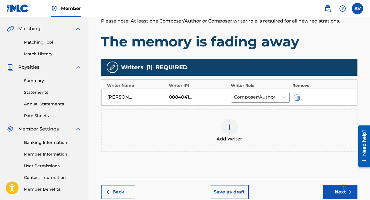
scroll to position [127, 0]
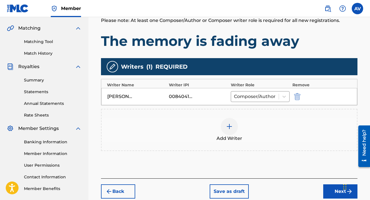
click at [329, 189] on button "Next" at bounding box center [340, 192] width 34 height 14
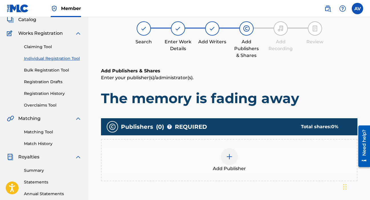
scroll to position [26, 0]
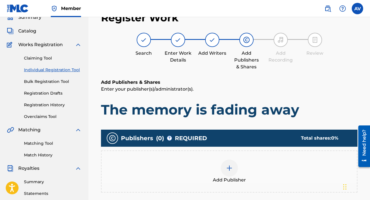
click at [229, 166] on img at bounding box center [229, 168] width 7 height 7
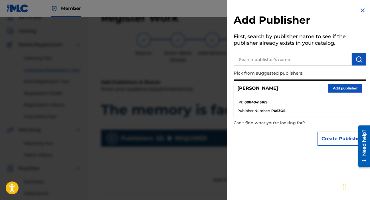
click at [341, 88] on button "Add publisher" at bounding box center [345, 88] width 34 height 9
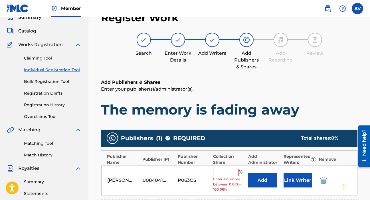
click at [223, 172] on input "text" at bounding box center [226, 172] width 26 height 7
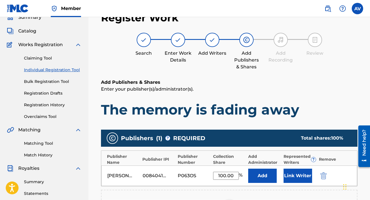
type input "100.00"
click at [304, 173] on button "Link Writer" at bounding box center [297, 176] width 29 height 14
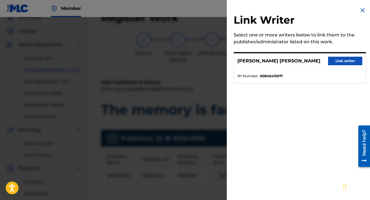
click at [347, 57] on button "Link writer" at bounding box center [345, 61] width 34 height 9
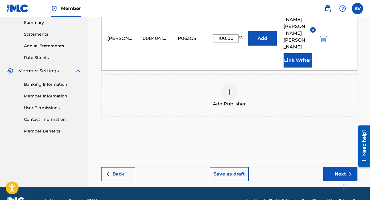
click at [334, 167] on button "Next" at bounding box center [340, 174] width 34 height 14
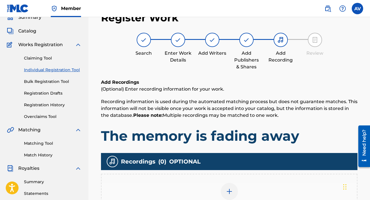
scroll to position [86, 0]
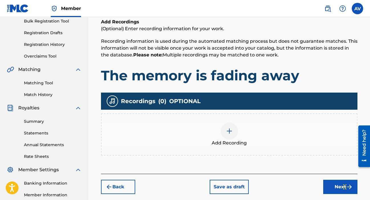
click at [230, 133] on img at bounding box center [229, 131] width 7 height 7
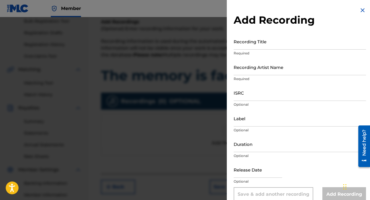
click at [270, 44] on input "Recording Title" at bounding box center [300, 41] width 132 height 16
type input "The memory is fading away"
click at [245, 72] on input "Recording Artist Name" at bounding box center [300, 67] width 132 height 16
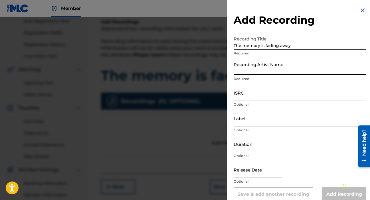
type input "[PERSON_NAME]"
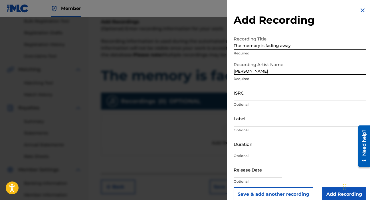
click at [262, 98] on input "ISRC" at bounding box center [300, 93] width 132 height 16
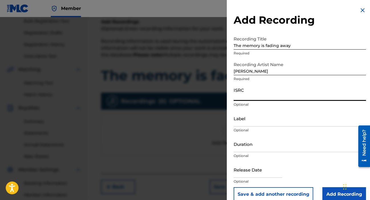
click at [265, 96] on input "ISRC" at bounding box center [300, 93] width 132 height 16
paste input "QZMEP2580155"
type input "QZMEP2580155"
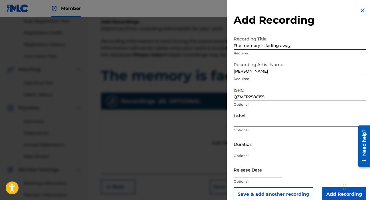
click at [254, 125] on input "Label" at bounding box center [300, 118] width 132 height 16
type input "Record Records"
click at [256, 149] on input "Duration" at bounding box center [300, 144] width 132 height 16
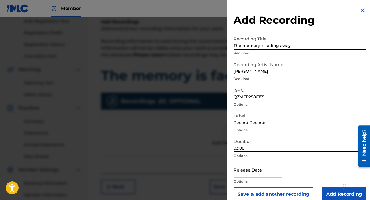
type input "03:08"
click at [264, 175] on input "text" at bounding box center [258, 170] width 48 height 16
select select "7"
select select "2025"
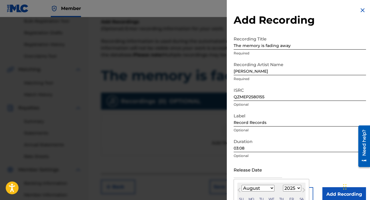
click at [268, 189] on select "January February March April May June July August September October November De…" at bounding box center [258, 188] width 33 height 7
select select "4"
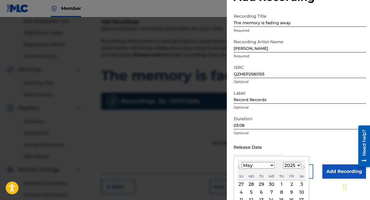
click at [272, 191] on div "7" at bounding box center [271, 192] width 7 height 7
type input "[DATE]"
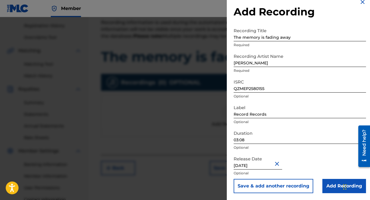
scroll to position [106, 0]
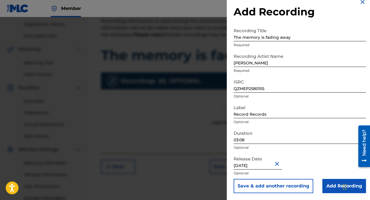
click at [326, 188] on input "Add Recording" at bounding box center [344, 186] width 44 height 14
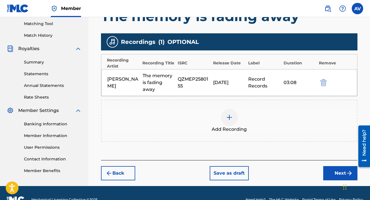
click at [331, 171] on button "Next" at bounding box center [340, 173] width 34 height 14
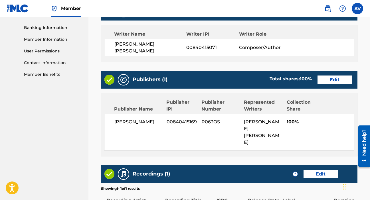
scroll to position [301, 0]
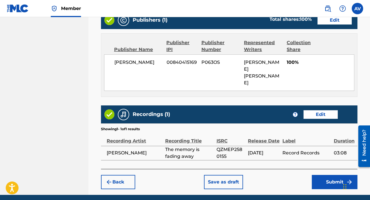
click at [335, 175] on button "Submit" at bounding box center [335, 182] width 46 height 14
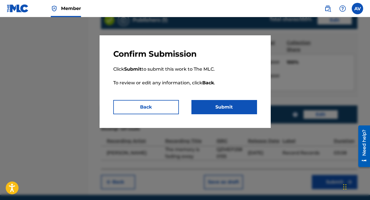
click at [222, 116] on div "Confirm Submission Click Submit to submit this work to The MLC. To review or ed…" at bounding box center [185, 81] width 171 height 93
click at [217, 104] on button "Submit" at bounding box center [224, 107] width 66 height 14
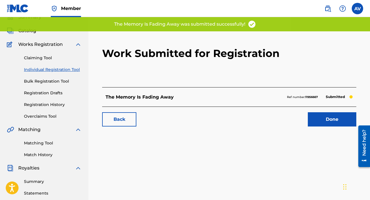
scroll to position [31, 0]
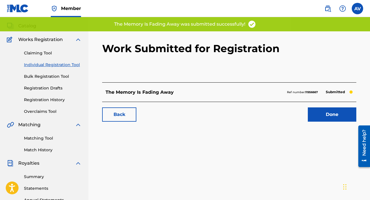
click at [40, 68] on div "Claiming Tool Individual Registration Tool Bulk Registration Tool Registration …" at bounding box center [44, 79] width 75 height 72
click at [38, 65] on link "Individual Registration Tool" at bounding box center [53, 65] width 58 height 6
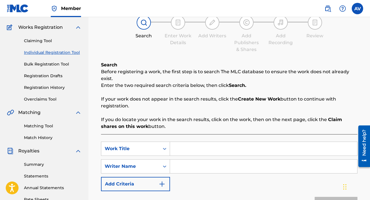
scroll to position [44, 0]
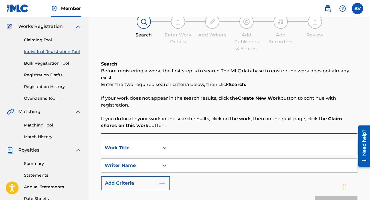
click at [187, 145] on input "Search Form" at bounding box center [263, 148] width 187 height 14
type input "to atone"
click at [199, 167] on input "Search Form" at bounding box center [263, 166] width 187 height 14
type input "[PERSON_NAME]"
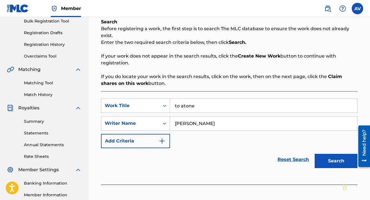
scroll to position [89, 0]
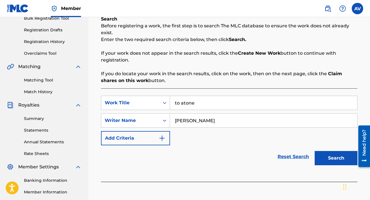
click at [333, 159] on button "Search" at bounding box center [336, 158] width 43 height 14
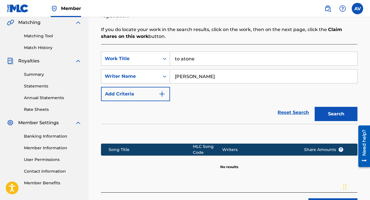
scroll to position [169, 0]
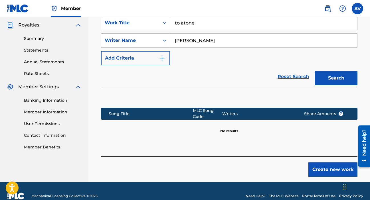
click at [329, 169] on button "Create new work" at bounding box center [332, 170] width 49 height 14
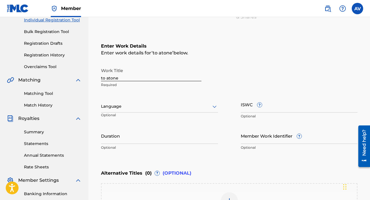
scroll to position [42, 0]
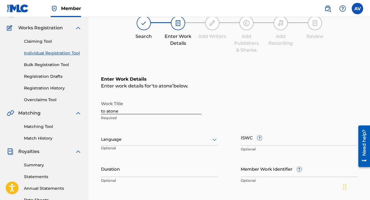
click at [143, 110] on input "to atone" at bounding box center [151, 106] width 100 height 16
drag, startPoint x: 143, startPoint y: 110, endPoint x: 100, endPoint y: 93, distance: 46.2
click at [101, 94] on div "Enter Work Details Enter work details for ‘ to atone ’ below. Work Title to ato…" at bounding box center [229, 131] width 256 height 138
type input "To Atone"
click at [127, 141] on div at bounding box center [159, 139] width 117 height 7
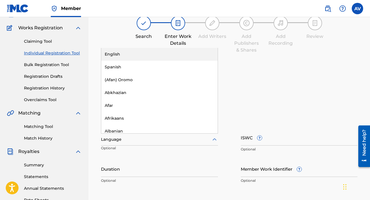
click at [121, 55] on div "English" at bounding box center [159, 54] width 116 height 13
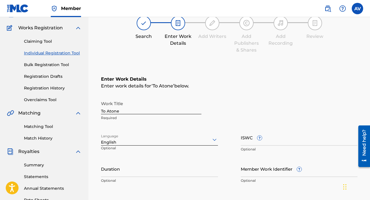
click at [149, 174] on input "Duration" at bounding box center [159, 169] width 117 height 16
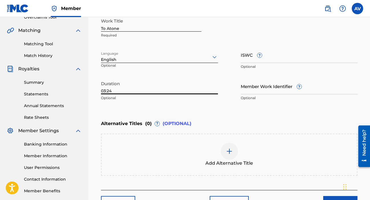
scroll to position [152, 0]
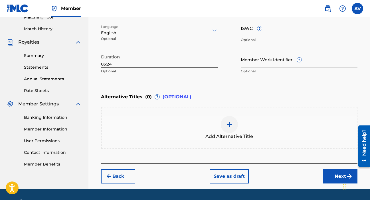
type input "03:24"
click at [325, 173] on button "Next" at bounding box center [340, 176] width 34 height 14
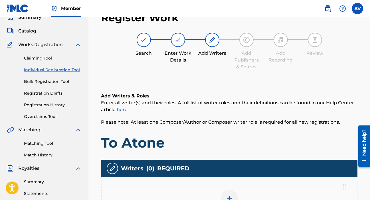
scroll to position [129, 0]
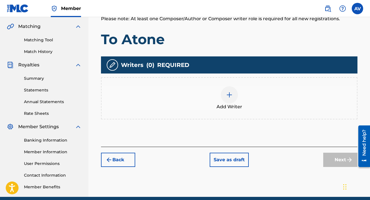
click at [226, 103] on div "Add Writer" at bounding box center [229, 98] width 255 height 24
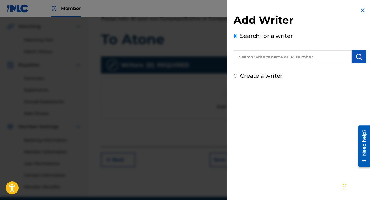
click at [286, 59] on input "text" at bounding box center [293, 56] width 118 height 13
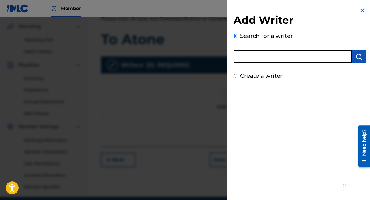
type input "[PERSON_NAME]"
click at [359, 56] on img "submit" at bounding box center [358, 56] width 7 height 7
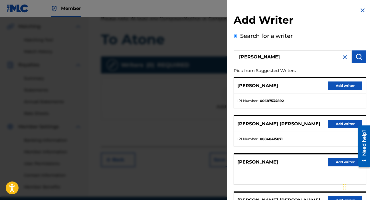
click at [340, 123] on button "Add writer" at bounding box center [345, 124] width 34 height 9
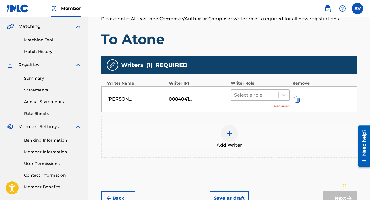
click at [257, 95] on div at bounding box center [254, 95] width 41 height 8
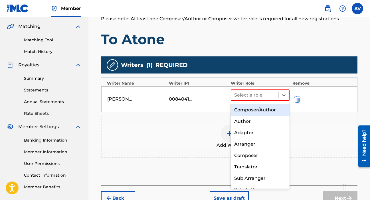
click at [253, 110] on div "Composer/Author" at bounding box center [260, 109] width 59 height 11
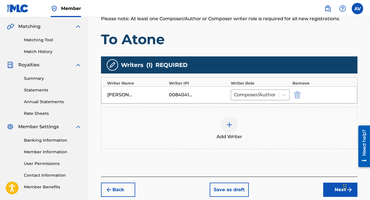
click at [235, 127] on div at bounding box center [229, 124] width 17 height 17
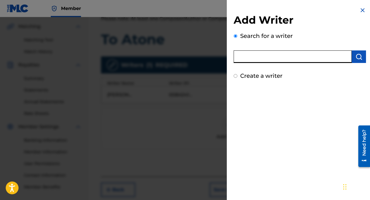
click at [311, 57] on input "text" at bounding box center [293, 56] width 118 height 13
type input "[PERSON_NAME]"
click at [360, 10] on img at bounding box center [362, 10] width 7 height 7
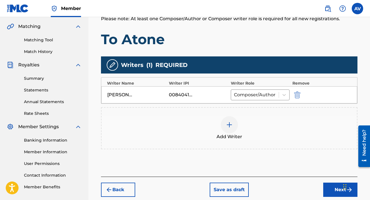
click at [327, 189] on button "Next" at bounding box center [340, 190] width 34 height 14
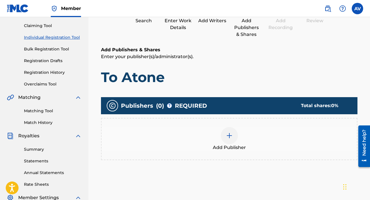
scroll to position [64, 0]
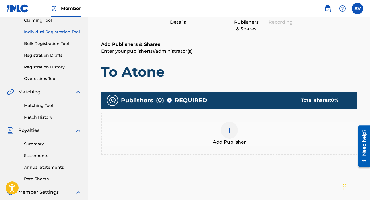
click at [222, 129] on div at bounding box center [229, 130] width 17 height 17
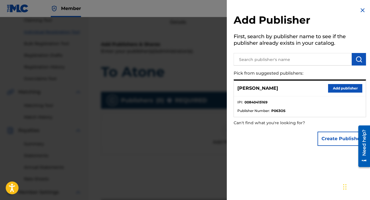
click at [335, 90] on button "Add publisher" at bounding box center [345, 88] width 34 height 9
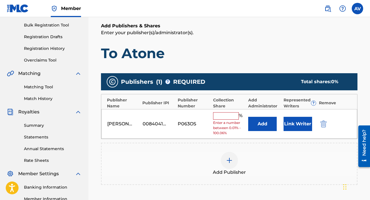
scroll to position [91, 0]
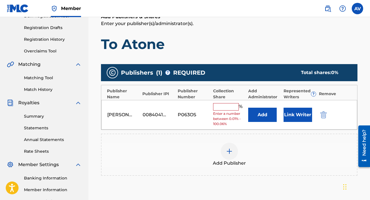
click at [224, 106] on input "text" at bounding box center [226, 106] width 26 height 7
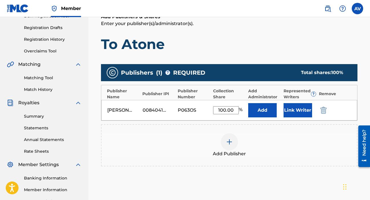
type input "100.00"
click at [301, 111] on button "Link Writer" at bounding box center [297, 110] width 29 height 14
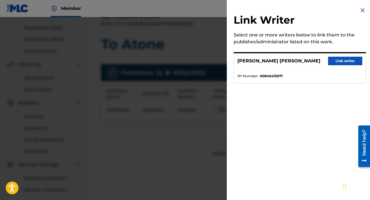
click at [351, 60] on button "Link writer" at bounding box center [345, 61] width 34 height 9
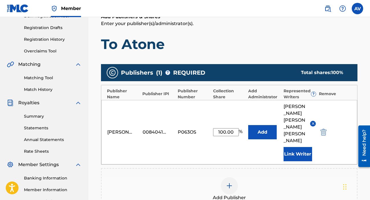
scroll to position [148, 0]
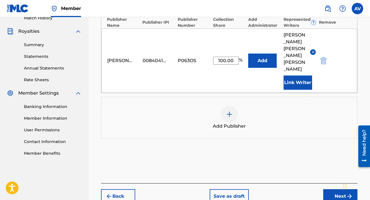
click at [327, 189] on button "Next" at bounding box center [340, 196] width 34 height 14
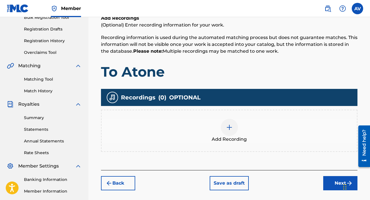
scroll to position [95, 0]
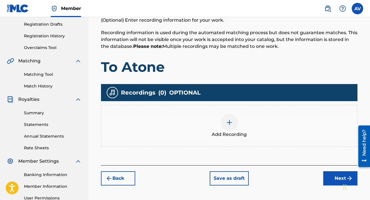
click at [223, 122] on div at bounding box center [229, 122] width 17 height 17
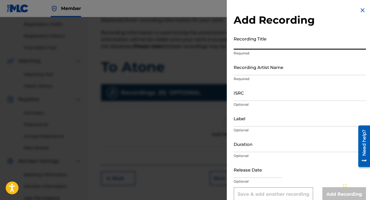
click at [288, 44] on input "Recording Title" at bounding box center [300, 41] width 132 height 16
type input "To Atone"
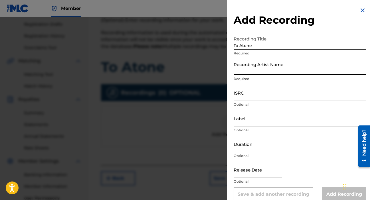
click at [276, 72] on input "Recording Artist Name" at bounding box center [300, 67] width 132 height 16
type input "[PERSON_NAME]"
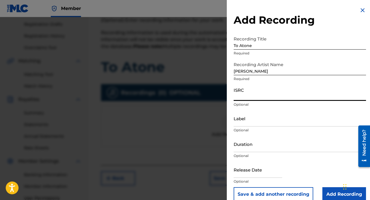
click at [263, 98] on input "ISRC" at bounding box center [300, 93] width 132 height 16
paste input "QZNWV2592386"
type input "QZNWV2592386"
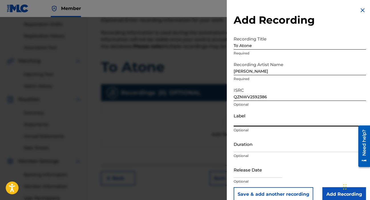
click at [252, 119] on input "Label" at bounding box center [300, 118] width 132 height 16
type input "Record Records"
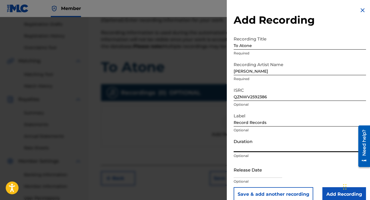
click at [255, 150] on input "Duration" at bounding box center [300, 144] width 132 height 16
type input "03:24"
click at [254, 173] on input "text" at bounding box center [258, 170] width 48 height 16
select select "7"
select select "2025"
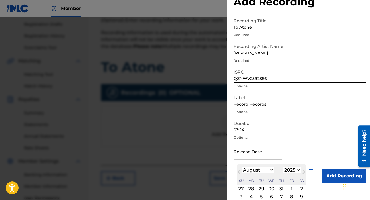
scroll to position [19, 0]
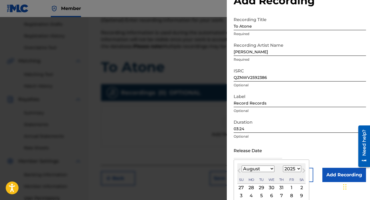
click at [267, 169] on select "January February March April May June July August September October November De…" at bounding box center [258, 169] width 33 height 7
select select "5"
click at [271, 189] on div "4" at bounding box center [271, 188] width 7 height 7
type input "[DATE]"
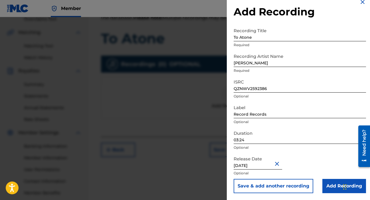
scroll to position [125, 0]
click at [329, 185] on input "Add Recording" at bounding box center [344, 186] width 44 height 14
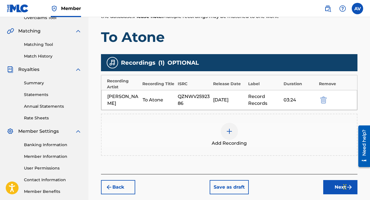
click at [333, 183] on button "Next" at bounding box center [340, 187] width 34 height 14
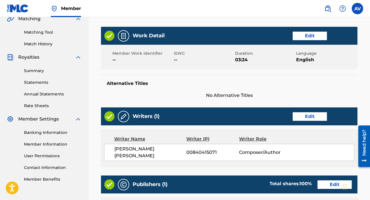
scroll to position [307, 0]
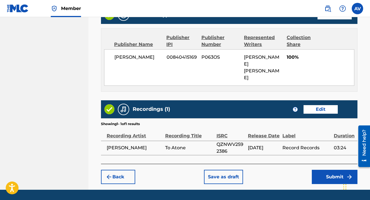
click at [325, 170] on button "Submit" at bounding box center [335, 177] width 46 height 14
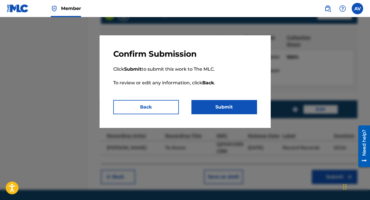
click at [224, 101] on button "Submit" at bounding box center [224, 107] width 66 height 14
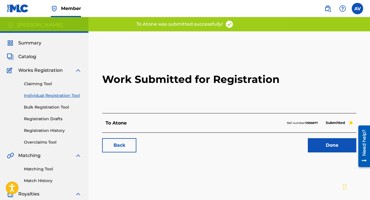
click at [332, 151] on link "Done" at bounding box center [332, 145] width 48 height 14
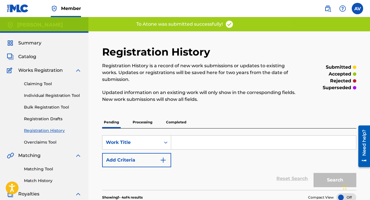
click at [198, 145] on input "Search Form" at bounding box center [263, 143] width 185 height 14
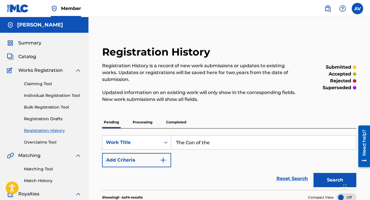
click at [203, 143] on input "The Con of the" at bounding box center [263, 143] width 185 height 14
click at [219, 142] on input "The Con of The" at bounding box center [263, 143] width 185 height 14
type input "The Con of The Century"
click at [324, 183] on button "Search" at bounding box center [334, 180] width 43 height 14
click at [44, 97] on link "Individual Registration Tool" at bounding box center [53, 96] width 58 height 6
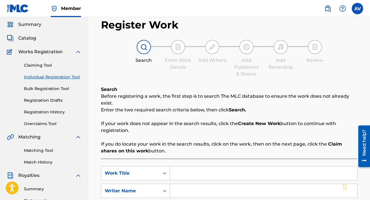
scroll to position [33, 0]
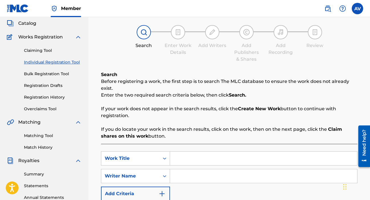
click at [196, 153] on input "Search Form" at bounding box center [263, 159] width 187 height 14
type input "The Con of The Century"
click at [208, 184] on div "SearchWithCriteria37b01107-509a-497c-b218-a6b8bcc5a09c Work Title The Con of Th…" at bounding box center [229, 176] width 256 height 50
click at [203, 178] on input "Search Form" at bounding box center [263, 176] width 187 height 14
type input "[PERSON_NAME]"
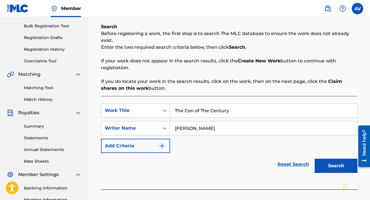
scroll to position [82, 0]
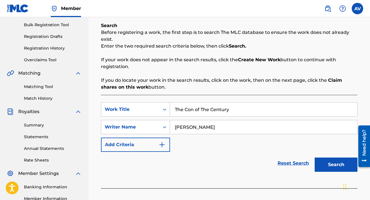
click at [339, 158] on button "Search" at bounding box center [336, 165] width 43 height 14
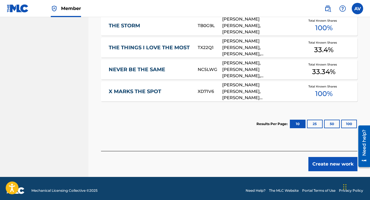
scroll to position [329, 0]
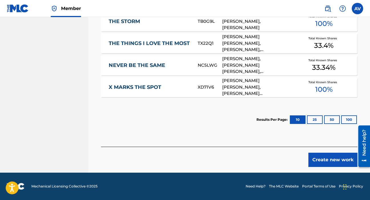
click at [321, 163] on button "Create new work" at bounding box center [332, 160] width 49 height 14
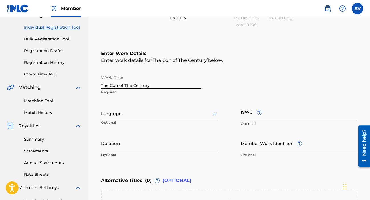
scroll to position [62, 0]
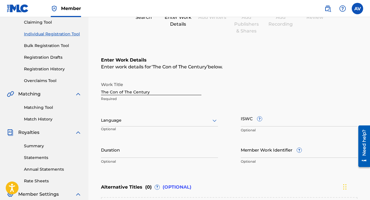
click at [135, 123] on div at bounding box center [159, 120] width 117 height 7
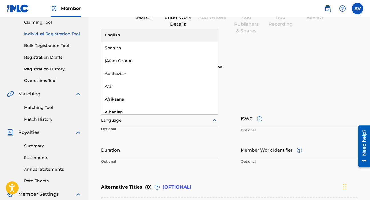
click at [131, 38] on div "English" at bounding box center [159, 35] width 116 height 13
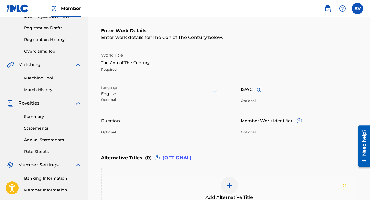
scroll to position [92, 0]
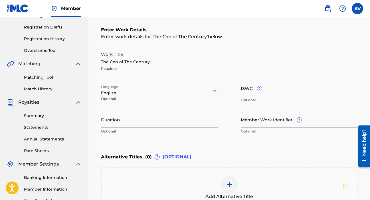
click at [161, 125] on input "Duration" at bounding box center [159, 120] width 117 height 16
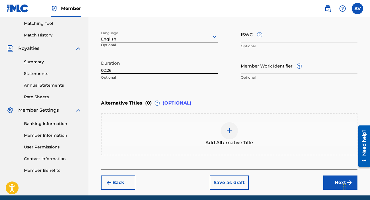
scroll to position [149, 0]
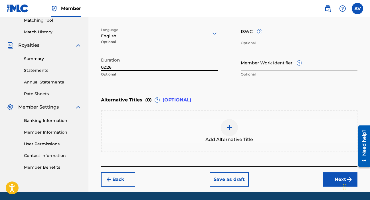
type input "02:26"
click at [337, 178] on button "Next" at bounding box center [340, 180] width 34 height 14
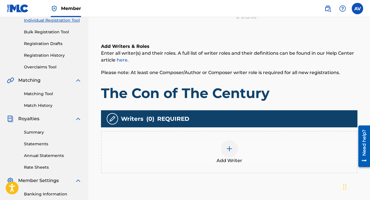
scroll to position [76, 0]
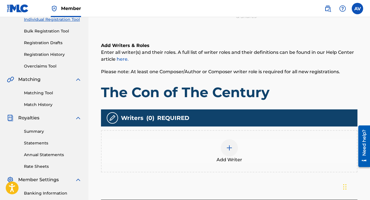
click at [227, 149] on img at bounding box center [229, 148] width 7 height 7
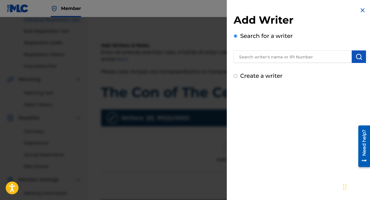
click at [281, 63] on div "Add Writer Search for a writer Create a writer" at bounding box center [300, 47] width 132 height 66
click at [277, 60] on input "text" at bounding box center [293, 56] width 118 height 13
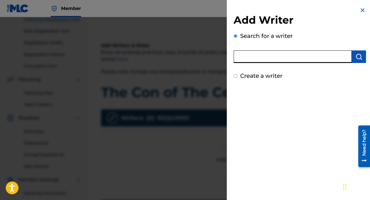
type input "[PERSON_NAME]"
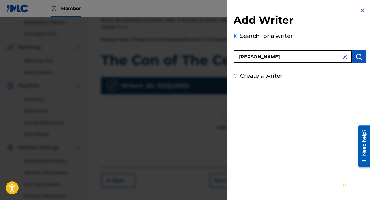
scroll to position [121, 0]
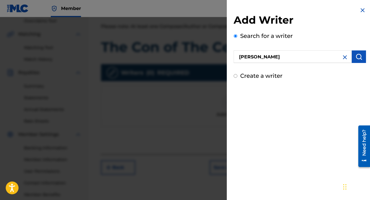
click at [358, 59] on img "submit" at bounding box center [358, 56] width 7 height 7
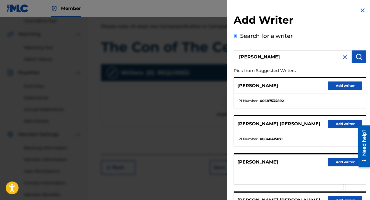
click at [341, 122] on button "Add writer" at bounding box center [345, 124] width 34 height 9
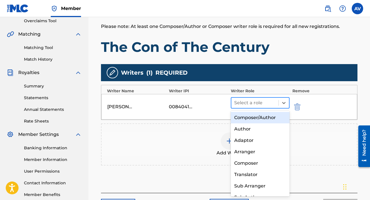
click at [262, 106] on div at bounding box center [254, 103] width 41 height 8
click at [257, 119] on div "Composer/Author" at bounding box center [260, 117] width 59 height 11
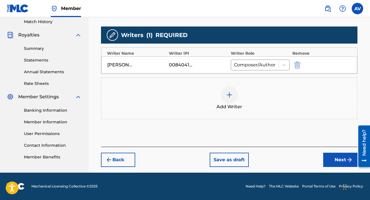
click at [331, 158] on button "Next" at bounding box center [340, 160] width 34 height 14
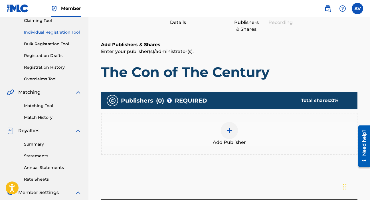
scroll to position [69, 0]
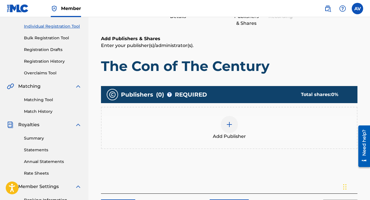
click at [228, 121] on div at bounding box center [229, 124] width 17 height 17
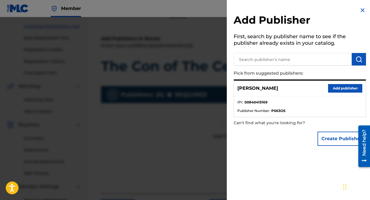
click at [335, 90] on button "Add publisher" at bounding box center [345, 88] width 34 height 9
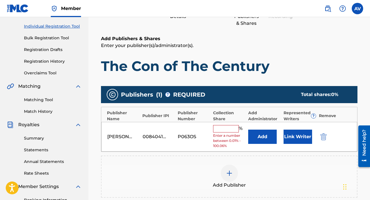
click at [231, 127] on input "text" at bounding box center [226, 128] width 26 height 7
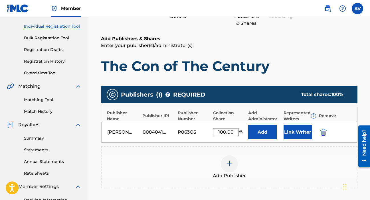
type input "100.00"
click at [299, 130] on button "Link Writer" at bounding box center [297, 132] width 29 height 14
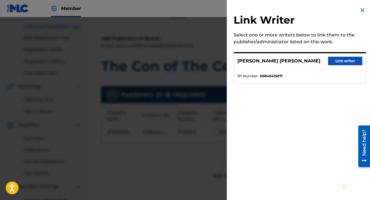
click at [348, 62] on button "Link writer" at bounding box center [345, 61] width 34 height 9
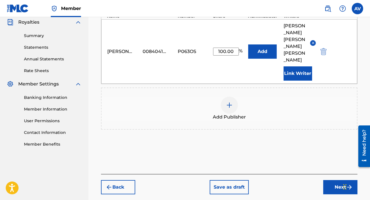
click at [328, 180] on button "Next" at bounding box center [340, 187] width 34 height 14
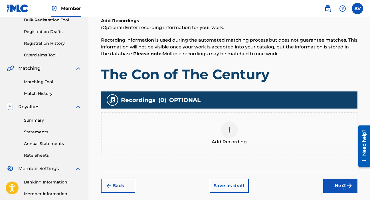
scroll to position [153, 0]
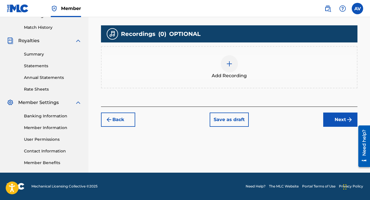
click at [228, 68] on div at bounding box center [229, 63] width 17 height 17
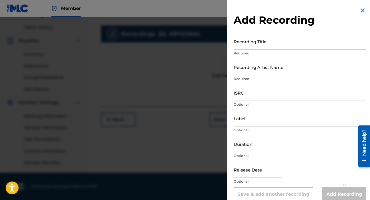
click at [254, 48] on input "Recording Title" at bounding box center [300, 41] width 132 height 16
type input "The Con of The Century"
click at [271, 72] on input "Recording Artist Name" at bounding box center [300, 67] width 132 height 16
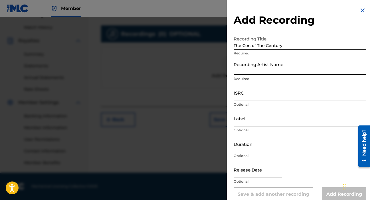
type input "[PERSON_NAME]"
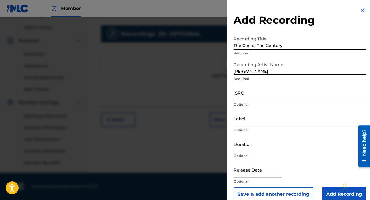
click at [266, 96] on input "ISRC" at bounding box center [300, 93] width 132 height 16
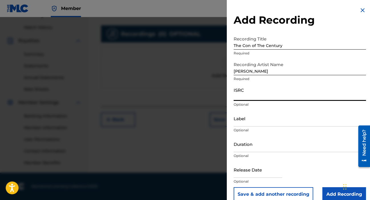
click at [261, 81] on p "Required" at bounding box center [300, 78] width 132 height 5
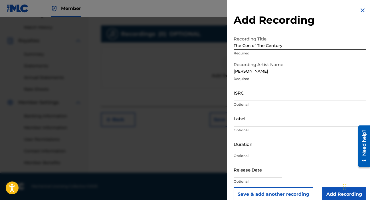
click at [255, 117] on input "Label" at bounding box center [300, 118] width 132 height 16
type input "Record Records"
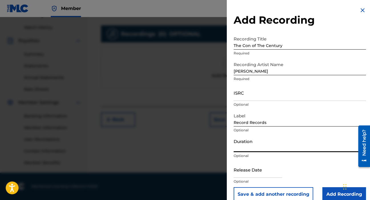
click at [252, 145] on input "Duration" at bounding box center [300, 144] width 132 height 16
type input "02:26"
click at [248, 175] on input "text" at bounding box center [258, 170] width 48 height 16
select select "7"
select select "2025"
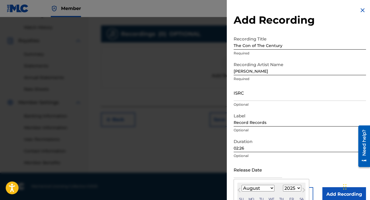
type input "[DATE]"
select select "5"
click at [263, 95] on input "ISRC" at bounding box center [300, 93] width 132 height 16
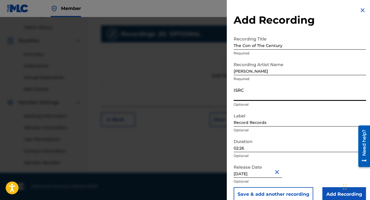
paste input "QZNWV2592385"
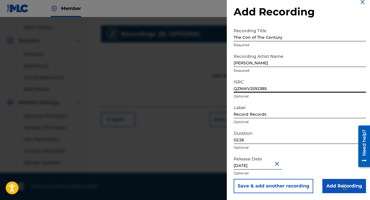
type input "QZNWV2592385"
click at [333, 190] on input "Add Recording" at bounding box center [344, 186] width 44 height 14
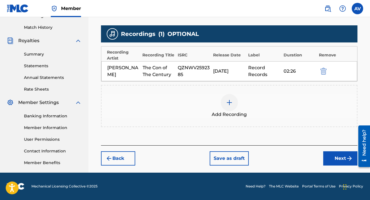
click at [334, 157] on button "Next" at bounding box center [340, 158] width 34 height 14
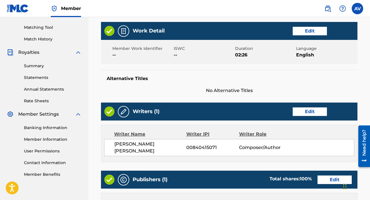
scroll to position [307, 0]
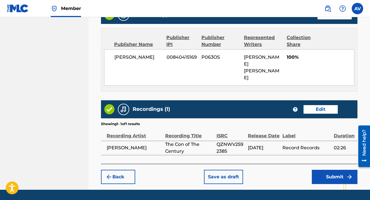
click at [325, 170] on button "Submit" at bounding box center [335, 177] width 46 height 14
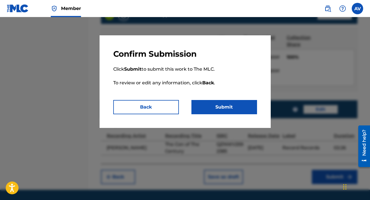
click at [218, 108] on button "Submit" at bounding box center [224, 107] width 66 height 14
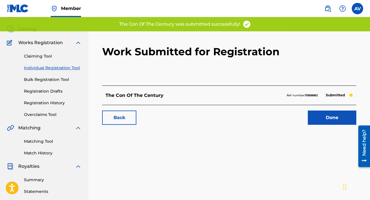
scroll to position [28, 0]
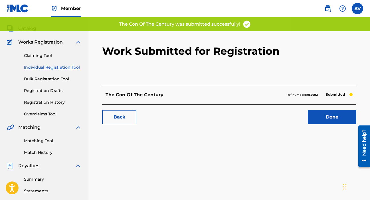
click at [326, 104] on div "Back Done" at bounding box center [229, 114] width 254 height 20
click at [325, 111] on link "Done" at bounding box center [332, 117] width 48 height 14
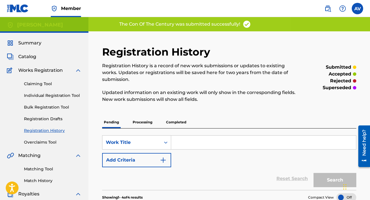
click at [189, 135] on div "Search Form" at bounding box center [263, 142] width 185 height 14
click at [47, 102] on div "Claiming Tool Individual Registration Tool Bulk Registration Tool Registration …" at bounding box center [44, 110] width 75 height 72
click at [45, 98] on link "Individual Registration Tool" at bounding box center [53, 96] width 58 height 6
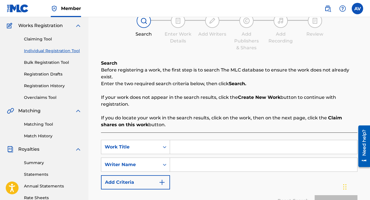
scroll to position [78, 0]
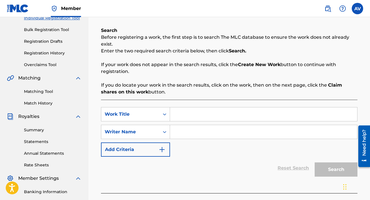
click at [185, 135] on input "Search Form" at bounding box center [263, 132] width 187 height 14
type input "[PERSON_NAME]"
click at [194, 113] on input "Search Form" at bounding box center [263, 115] width 187 height 14
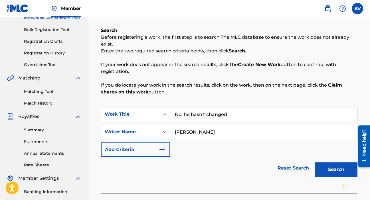
type input "No, he hasn't changed"
click at [324, 170] on button "Search" at bounding box center [336, 170] width 43 height 14
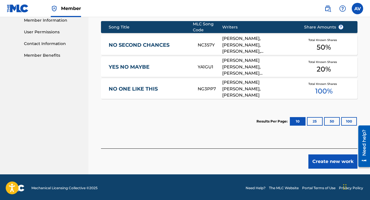
scroll to position [262, 0]
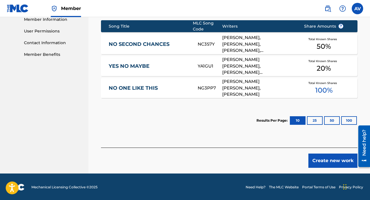
click at [332, 160] on button "Create new work" at bounding box center [332, 161] width 49 height 14
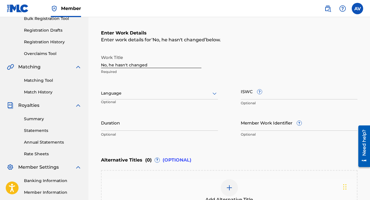
scroll to position [86, 0]
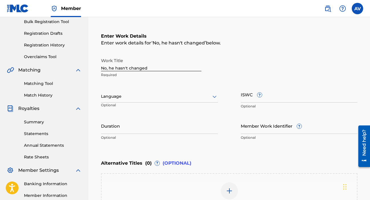
click at [181, 99] on div at bounding box center [159, 96] width 117 height 7
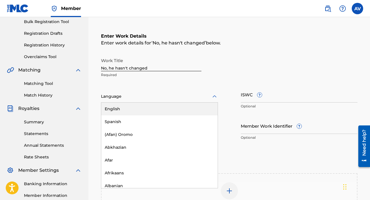
click at [169, 108] on div "English" at bounding box center [159, 109] width 116 height 13
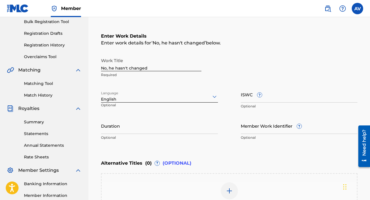
click at [156, 130] on input "Duration" at bounding box center [159, 126] width 117 height 16
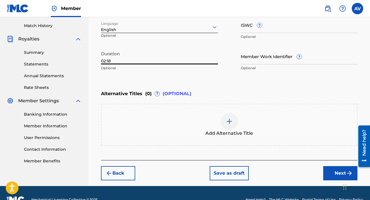
type input "02:18"
click at [341, 173] on button "Next" at bounding box center [340, 173] width 34 height 14
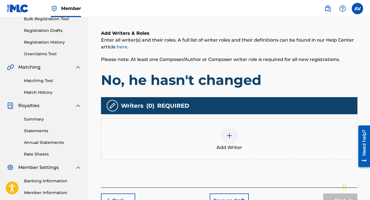
scroll to position [90, 0]
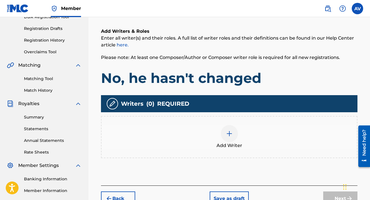
click at [232, 132] on img at bounding box center [229, 133] width 7 height 7
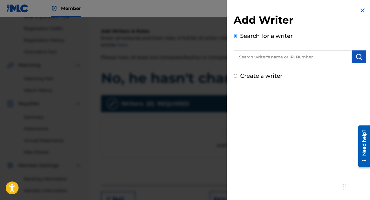
click at [299, 59] on input "text" at bounding box center [293, 56] width 118 height 13
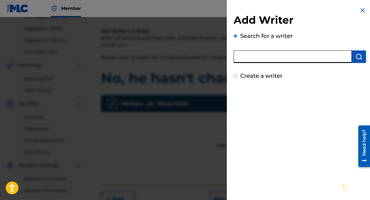
type input "[PERSON_NAME]"
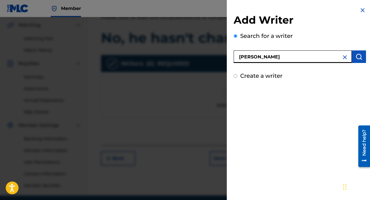
scroll to position [134, 0]
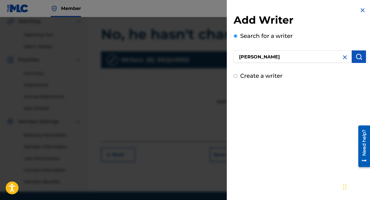
click at [352, 55] on button "submit" at bounding box center [359, 56] width 14 height 13
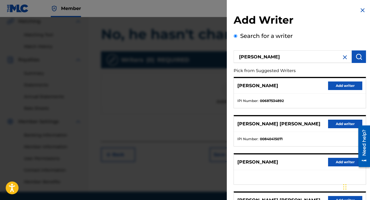
click at [343, 123] on button "Add writer" at bounding box center [345, 124] width 34 height 9
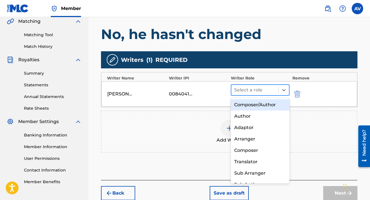
click at [254, 89] on div at bounding box center [254, 90] width 41 height 8
click at [252, 106] on div "Composer/Author" at bounding box center [260, 104] width 59 height 11
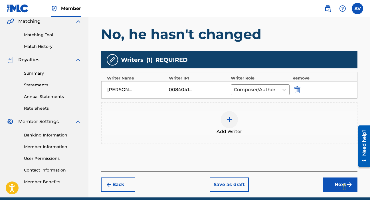
scroll to position [159, 0]
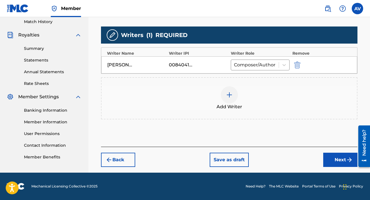
click at [336, 161] on button "Next" at bounding box center [340, 160] width 34 height 14
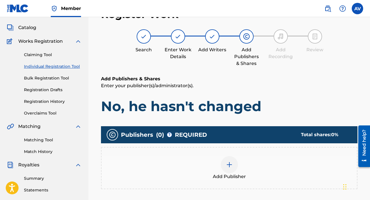
scroll to position [26, 0]
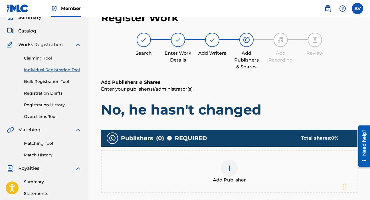
click at [229, 166] on img at bounding box center [229, 168] width 7 height 7
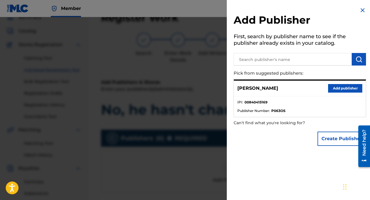
click at [339, 87] on button "Add publisher" at bounding box center [345, 88] width 34 height 9
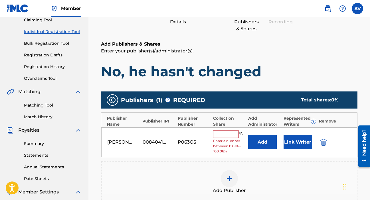
scroll to position [68, 0]
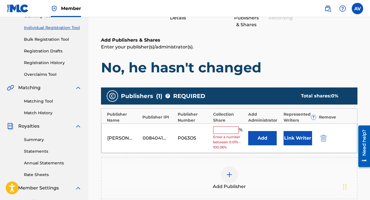
click at [228, 130] on input "text" at bounding box center [226, 130] width 26 height 7
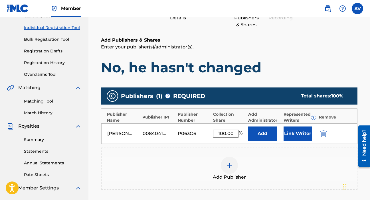
type input "100.00"
click at [295, 131] on button "Link Writer" at bounding box center [297, 134] width 29 height 14
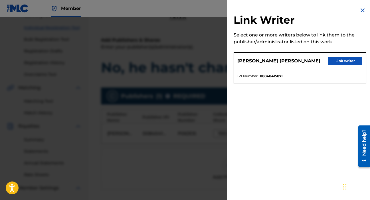
click at [343, 62] on button "Link writer" at bounding box center [345, 61] width 34 height 9
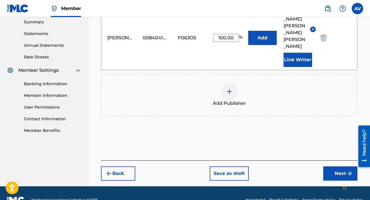
click at [343, 167] on button "Next" at bounding box center [340, 174] width 34 height 14
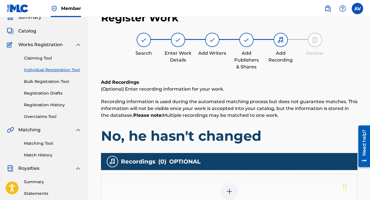
scroll to position [86, 0]
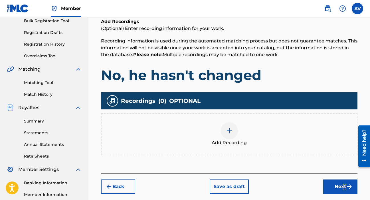
click at [228, 129] on img at bounding box center [229, 130] width 7 height 7
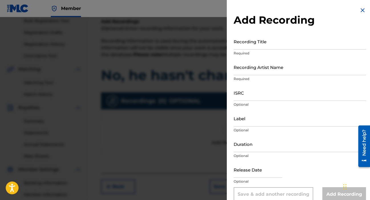
click at [265, 44] on input "Recording Title" at bounding box center [300, 41] width 132 height 16
type input "No, he hasn't changed"
click at [276, 77] on p "Required" at bounding box center [300, 78] width 132 height 5
click at [273, 70] on input "Recording Artist Name" at bounding box center [300, 67] width 132 height 16
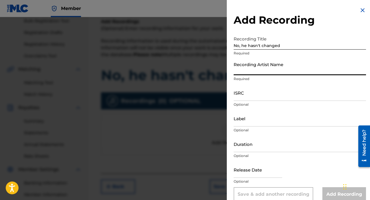
type input "[PERSON_NAME]"
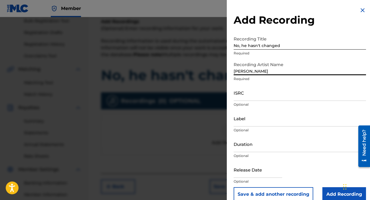
click at [251, 100] on input "ISRC" at bounding box center [300, 93] width 132 height 16
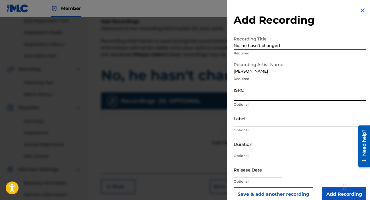
paste input "QZTBC2532038"
type input "QZTBC2532038"
click at [252, 121] on input "Label" at bounding box center [300, 118] width 132 height 16
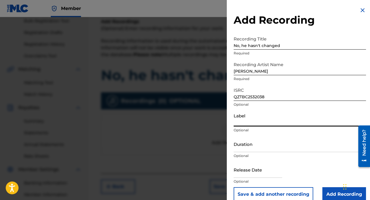
type input "Record Records"
click at [250, 148] on input "Duration" at bounding box center [300, 144] width 132 height 16
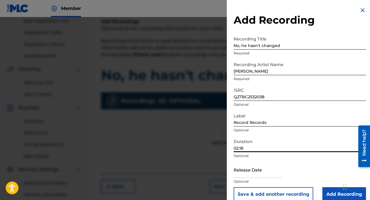
type input "02:18"
click at [262, 173] on input "text" at bounding box center [258, 170] width 48 height 16
select select "7"
select select "2025"
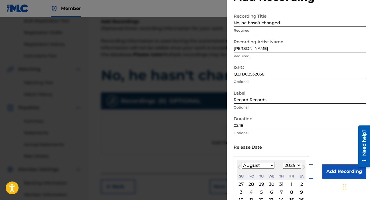
scroll to position [25, 0]
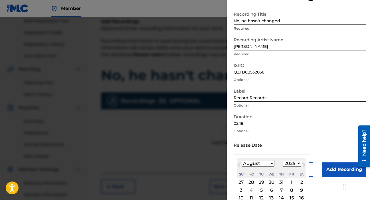
click at [271, 190] on div "6" at bounding box center [271, 190] width 7 height 7
type input "[DATE]"
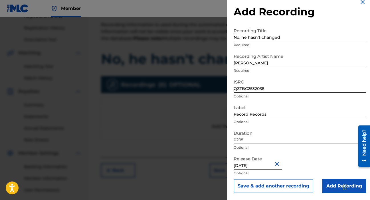
scroll to position [103, 0]
click at [331, 186] on input "Add Recording" at bounding box center [344, 186] width 44 height 14
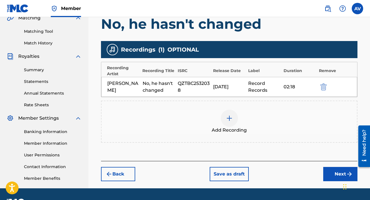
scroll to position [153, 0]
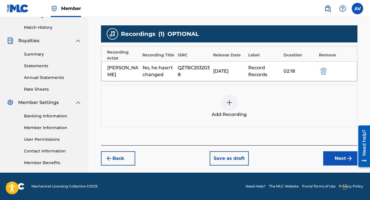
click at [327, 162] on button "Next" at bounding box center [340, 158] width 34 height 14
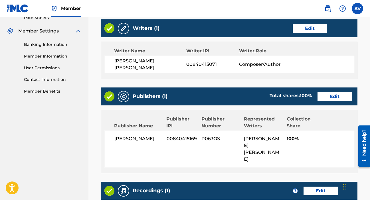
scroll to position [215, 0]
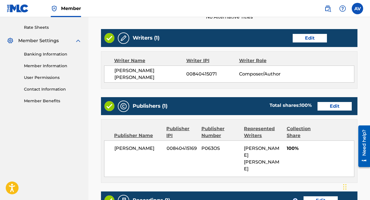
click at [319, 38] on button "Edit" at bounding box center [310, 38] width 34 height 9
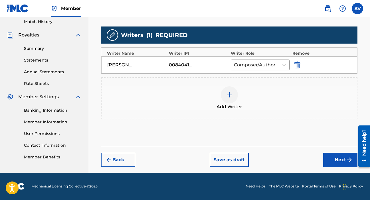
scroll to position [159, 0]
click at [230, 95] on img at bounding box center [229, 95] width 7 height 7
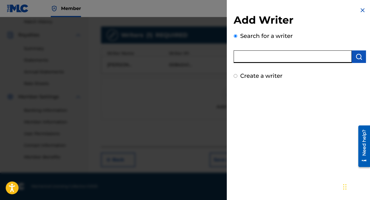
click at [277, 54] on input "text" at bounding box center [293, 56] width 118 height 13
type input "s"
click at [265, 55] on input "text" at bounding box center [293, 56] width 118 height 13
paste input "805057851"
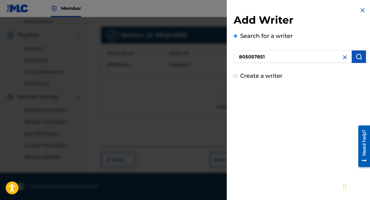
click at [359, 53] on img "submit" at bounding box center [358, 56] width 7 height 7
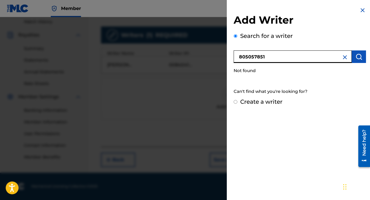
drag, startPoint x: 279, startPoint y: 56, endPoint x: 252, endPoint y: 39, distance: 31.8
click at [252, 39] on div "Search for a writer 805057851 Not found Can't find what you're looking for?" at bounding box center [300, 65] width 132 height 66
type input "[PERSON_NAME]"
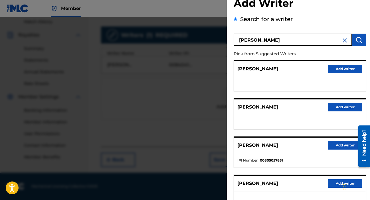
scroll to position [39, 0]
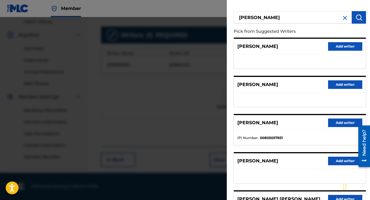
click at [332, 122] on button "Add writer" at bounding box center [345, 123] width 34 height 9
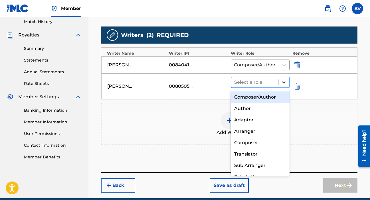
click at [284, 79] on div at bounding box center [284, 82] width 10 height 10
click at [256, 100] on div "Composer/Author" at bounding box center [260, 97] width 59 height 11
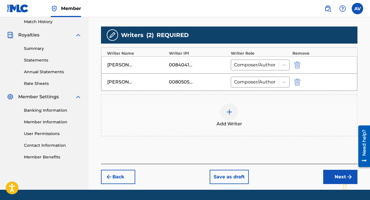
scroll to position [176, 0]
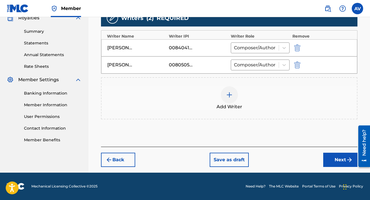
click at [338, 161] on button "Next" at bounding box center [340, 160] width 34 height 14
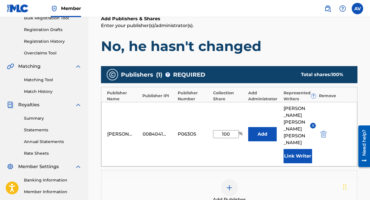
scroll to position [111, 0]
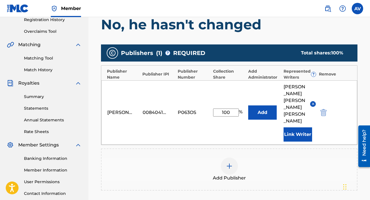
drag, startPoint x: 234, startPoint y: 104, endPoint x: 217, endPoint y: 88, distance: 22.8
click at [225, 100] on div "[PERSON_NAME] 00840415169 P063OS 100 % Add [PERSON_NAME] [PERSON_NAME] Link Wri…" at bounding box center [229, 112] width 256 height 64
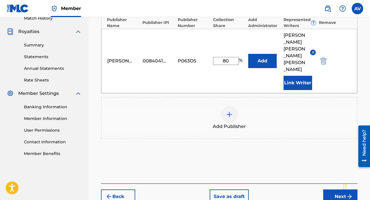
type input "80"
click at [335, 190] on button "Next" at bounding box center [340, 197] width 34 height 14
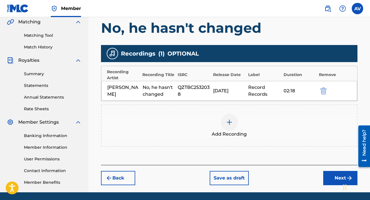
scroll to position [135, 0]
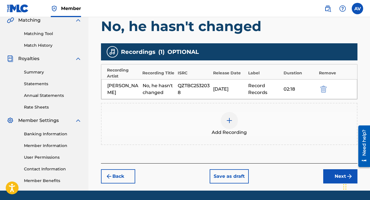
click at [325, 88] on img "submit" at bounding box center [323, 89] width 6 height 7
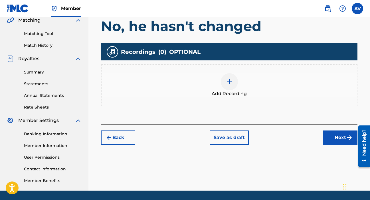
click at [225, 82] on div at bounding box center [229, 81] width 17 height 17
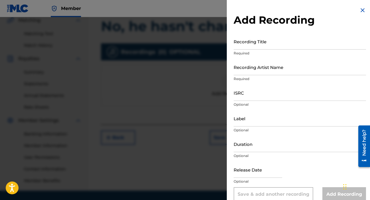
click at [266, 42] on input "Recording Title" at bounding box center [300, 41] width 132 height 16
type input "M"
type input "n"
type input "No, he hasn't changed"
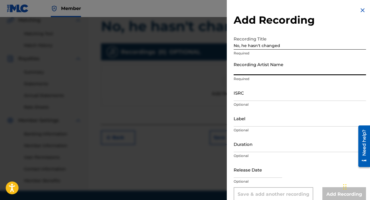
click at [272, 74] on input "Recording Artist Name" at bounding box center [300, 67] width 132 height 16
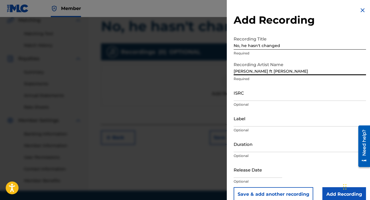
type input "[PERSON_NAME] ft [PERSON_NAME]"
click at [258, 99] on input "ISRC" at bounding box center [300, 93] width 132 height 16
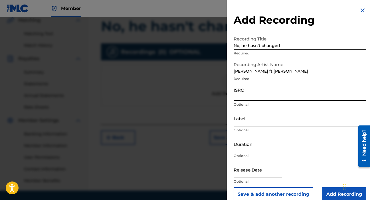
paste input "QZTBC2532038"
type input "QZTBC2532038"
click at [252, 124] on input "Label" at bounding box center [300, 118] width 132 height 16
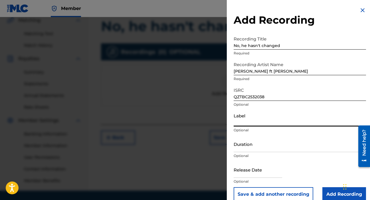
type input "Record Records"
click at [257, 147] on input "Duration" at bounding box center [300, 144] width 132 height 16
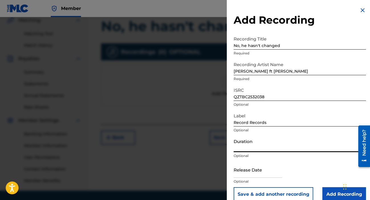
click at [265, 151] on input "Duration" at bounding box center [300, 144] width 132 height 16
type input "02:18"
click at [252, 179] on div at bounding box center [258, 170] width 48 height 17
click at [251, 177] on input "text" at bounding box center [258, 170] width 48 height 16
select select "7"
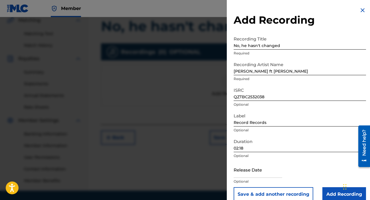
select select "2025"
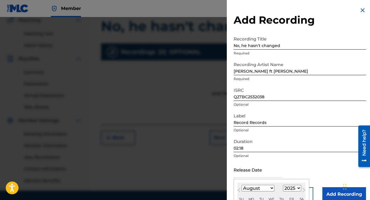
type input "[DATE]"
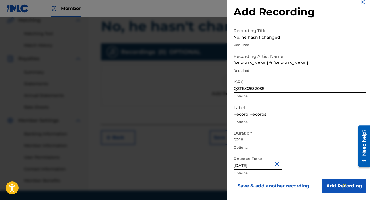
scroll to position [8, 0]
click at [332, 182] on input "Add Recording" at bounding box center [344, 186] width 44 height 14
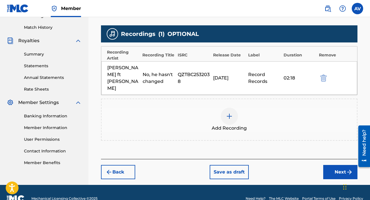
click at [327, 165] on button "Next" at bounding box center [340, 172] width 34 height 14
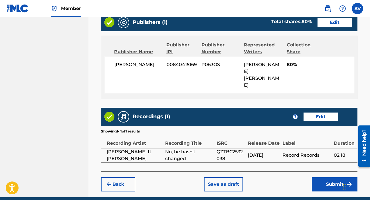
scroll to position [311, 0]
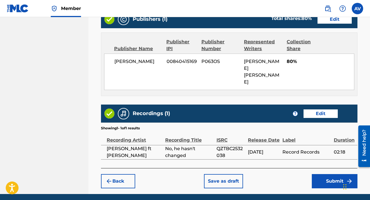
click at [320, 174] on button "Submit" at bounding box center [335, 181] width 46 height 14
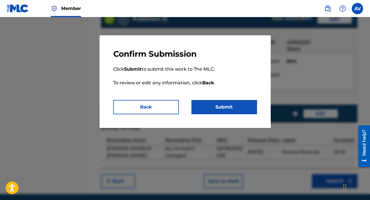
click at [225, 104] on button "Submit" at bounding box center [224, 107] width 66 height 14
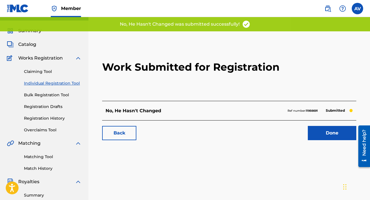
scroll to position [15, 0]
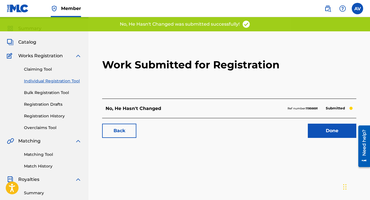
click at [315, 134] on link "Done" at bounding box center [332, 131] width 48 height 14
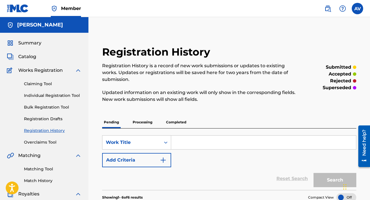
click at [181, 145] on input "Search Form" at bounding box center [263, 143] width 185 height 14
click at [47, 94] on link "Individual Registration Tool" at bounding box center [53, 96] width 58 height 6
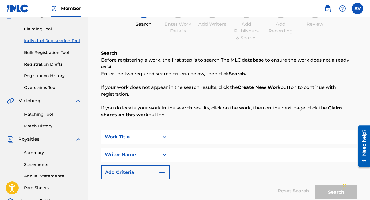
scroll to position [85, 0]
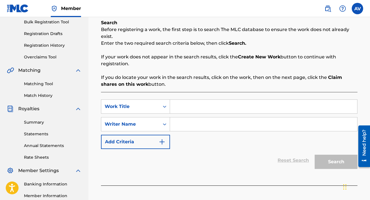
click at [179, 102] on input "Search Form" at bounding box center [263, 107] width 187 height 14
type input "N"
type input "I've Never"
click at [187, 125] on input "Search Form" at bounding box center [263, 124] width 187 height 14
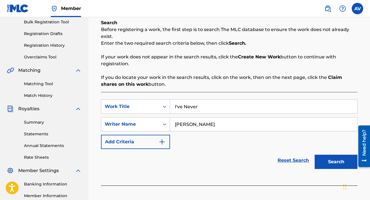
type input "[PERSON_NAME]"
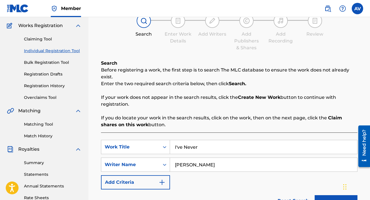
scroll to position [45, 0]
click at [45, 87] on link "Registration History" at bounding box center [53, 86] width 58 height 6
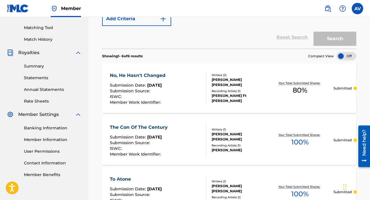
scroll to position [146, 0]
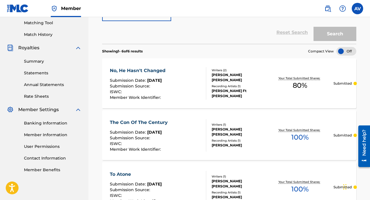
click at [307, 95] on div "No, He Hasn't Changed Submission Date : [DATE] Submission Source : ISWC : Membe…" at bounding box center [229, 83] width 254 height 50
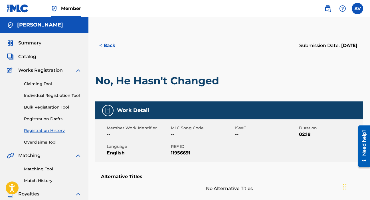
click at [21, 41] on span "Summary" at bounding box center [29, 43] width 23 height 7
